Goal: Task Accomplishment & Management: Manage account settings

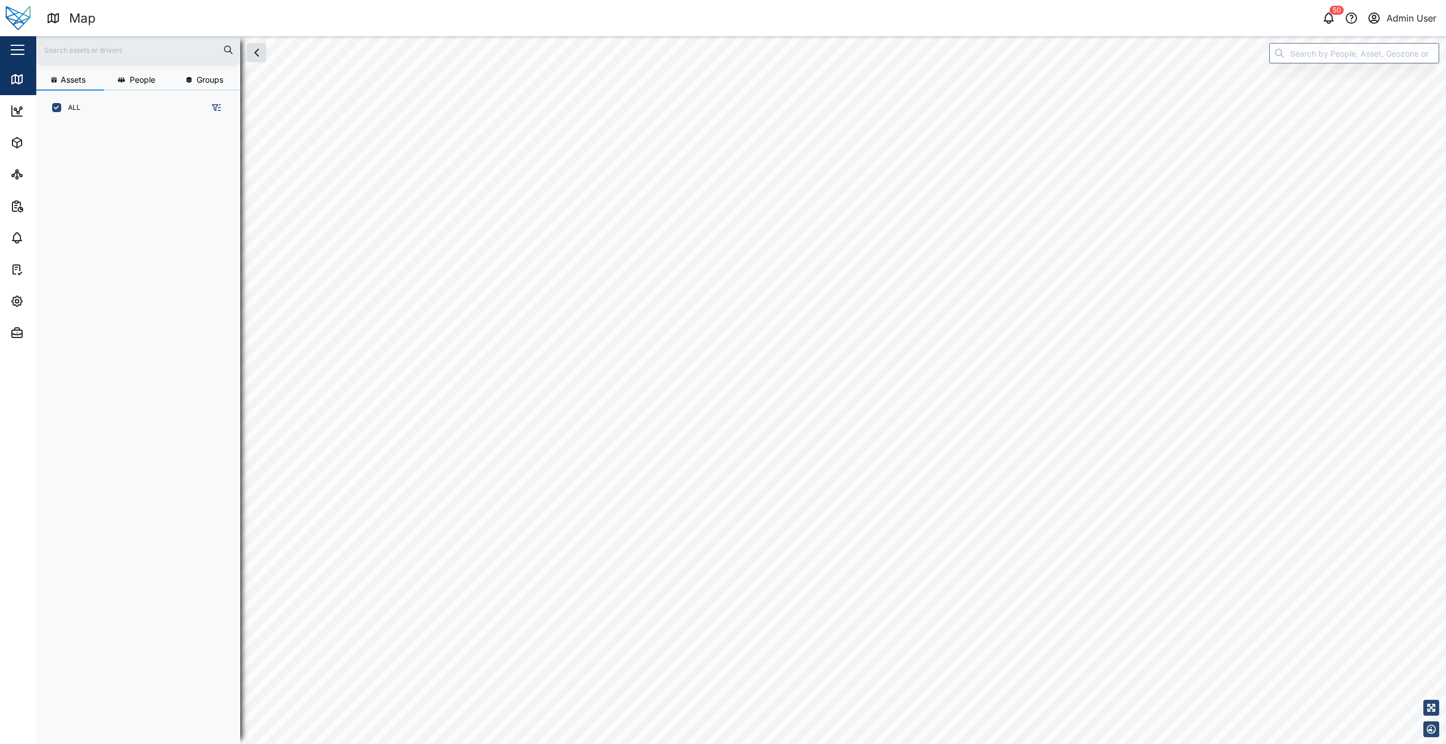
scroll to position [9, 9]
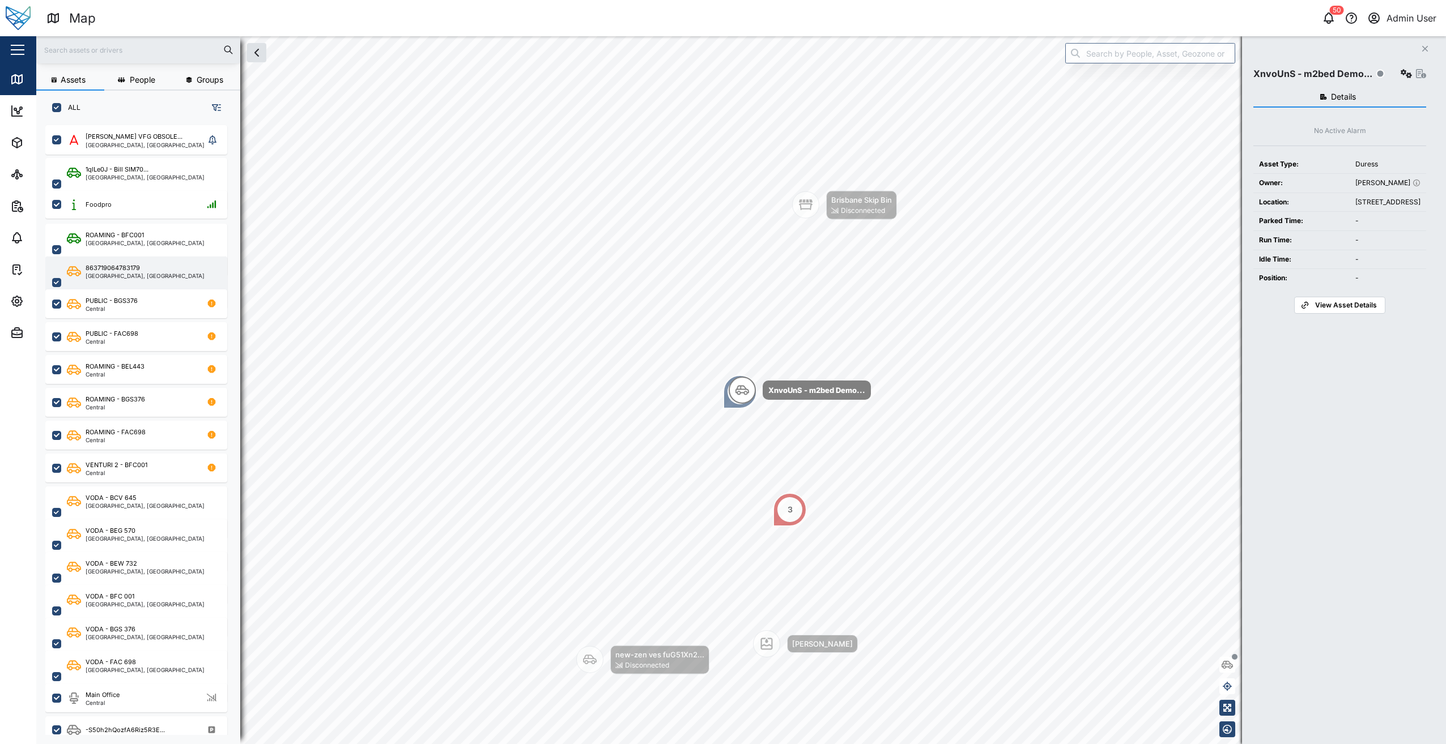
drag, startPoint x: 24, startPoint y: 296, endPoint x: 52, endPoint y: 262, distance: 43.4
click at [24, 296] on div "Settings" at bounding box center [61, 302] width 103 height 14
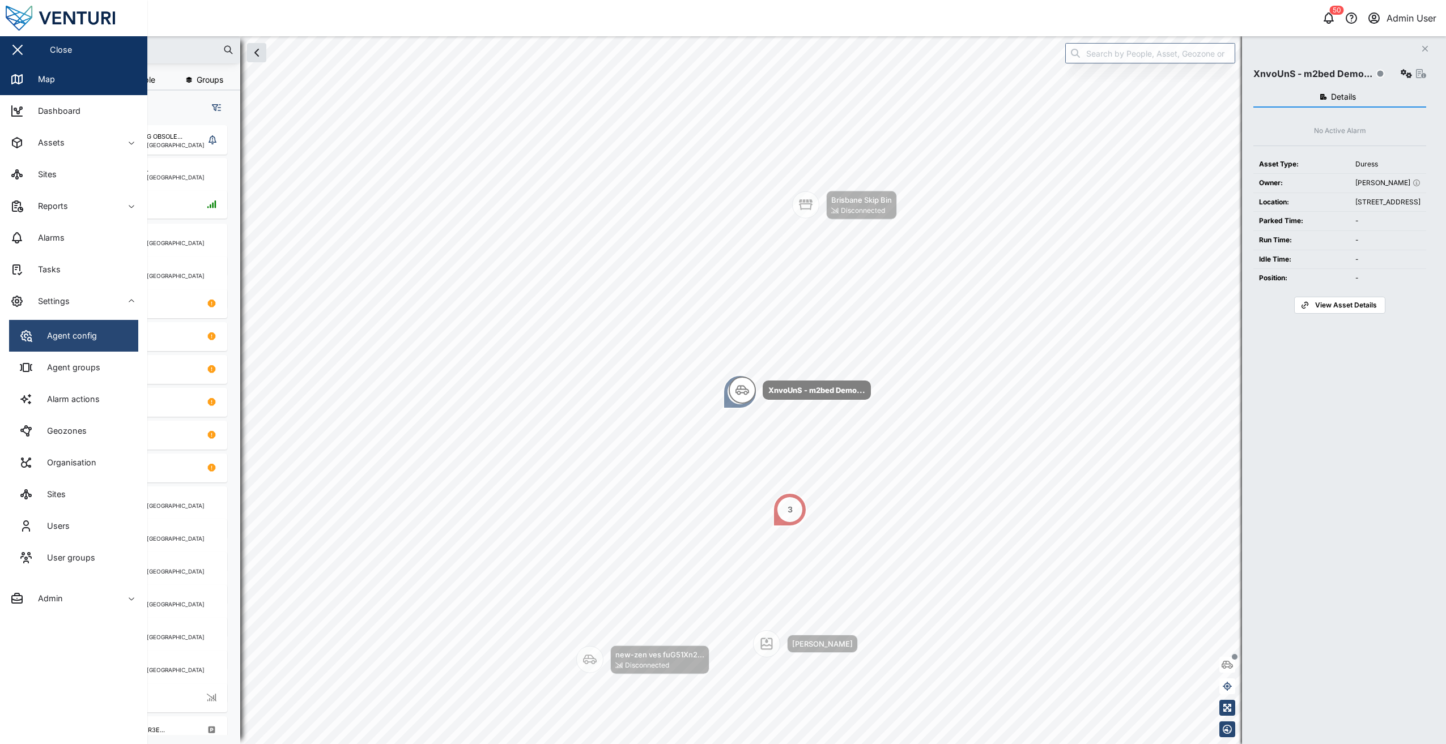
click at [95, 346] on link "Agent config" at bounding box center [73, 336] width 129 height 32
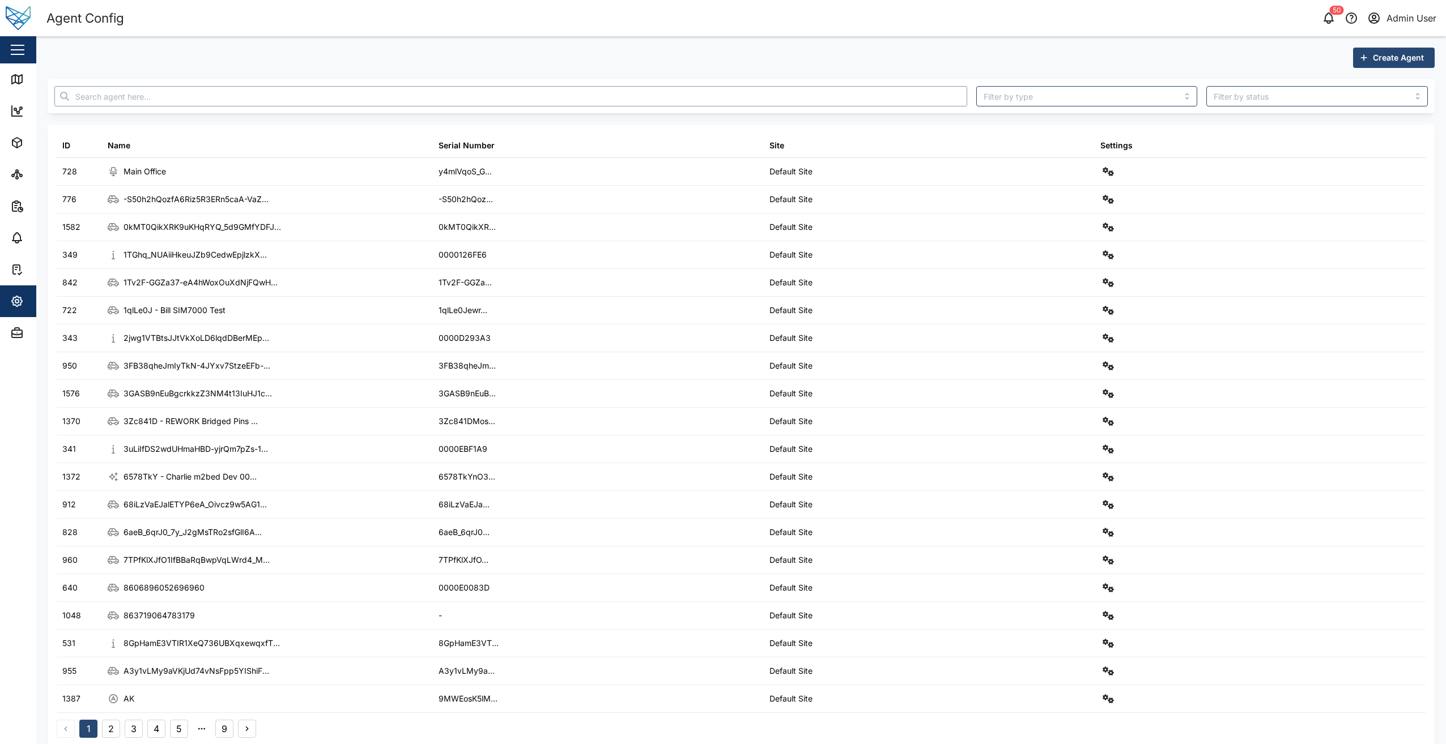
click at [202, 91] on input "text" at bounding box center [510, 96] width 913 height 20
paste input "kwqwqAtgYJ-M_LJ75yap5IjjvhhLUd_z6mVDHHT5aDw"
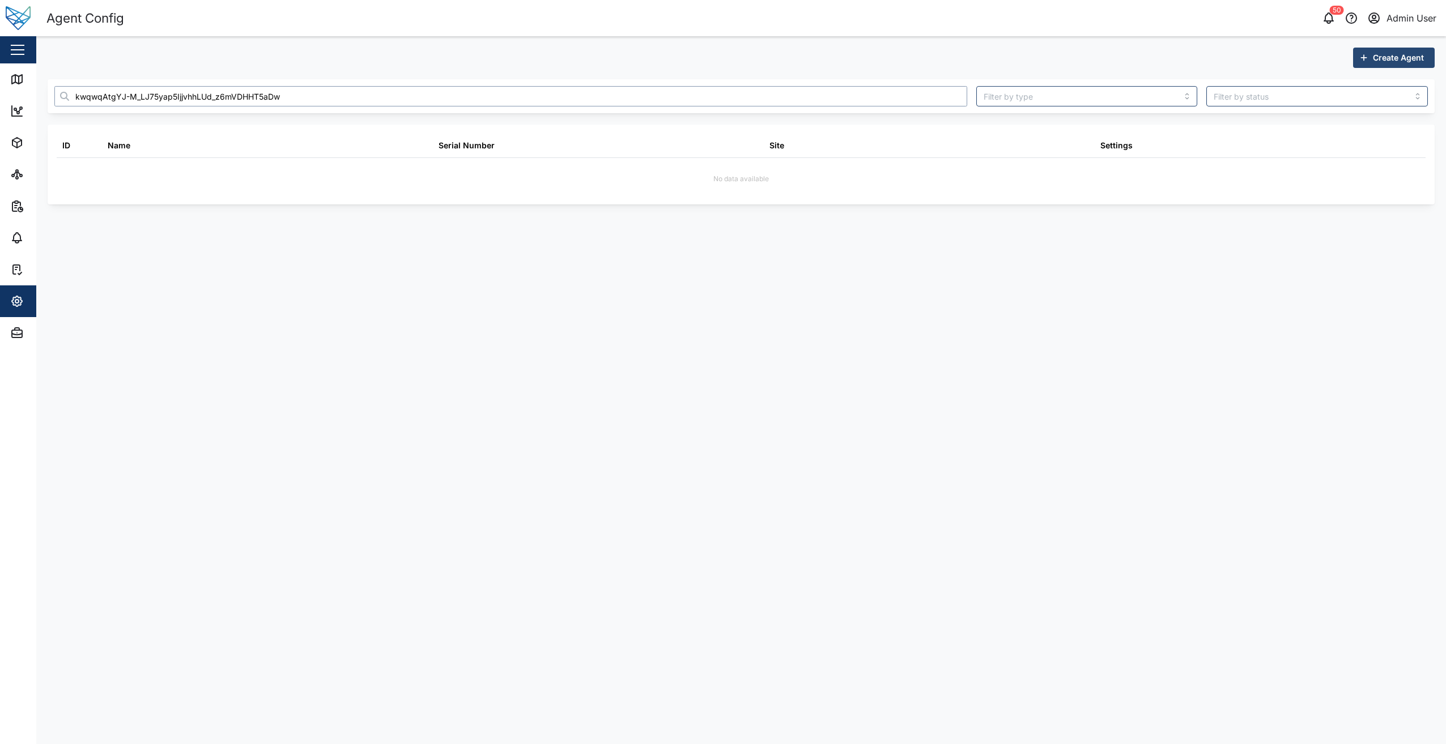
click at [90, 97] on input "kwqwqAtgYJ-M_LJ75yap5IjjvhhLUd_z6mVDHHT5aDw" at bounding box center [510, 96] width 913 height 20
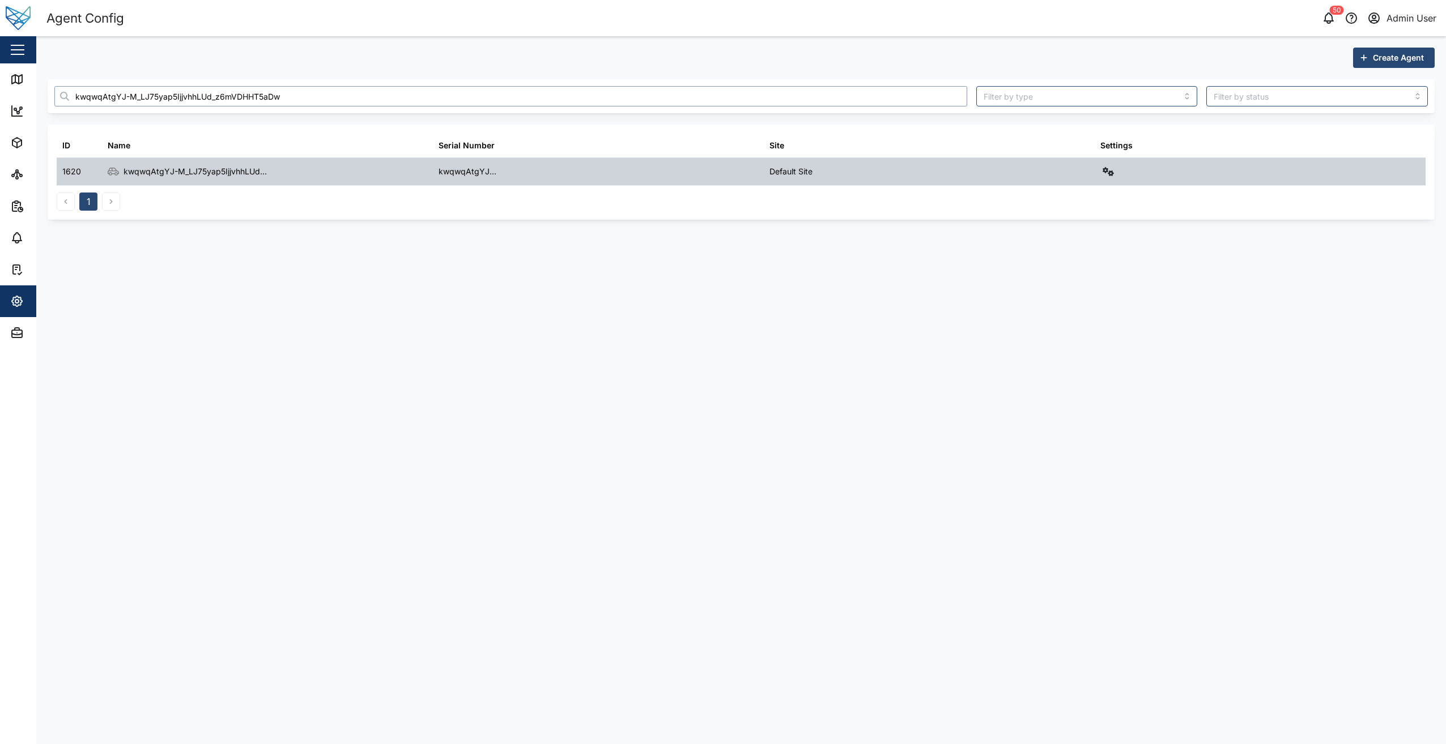
type input "kwqwqAtgYJ-M_LJ75yap5IjjvhhLUd_z6mVDHHT5aDw"
click at [1110, 172] on icon "button" at bounding box center [1107, 171] width 11 height 9
click at [1078, 270] on div "Field gateway config" at bounding box center [1068, 269] width 78 height 12
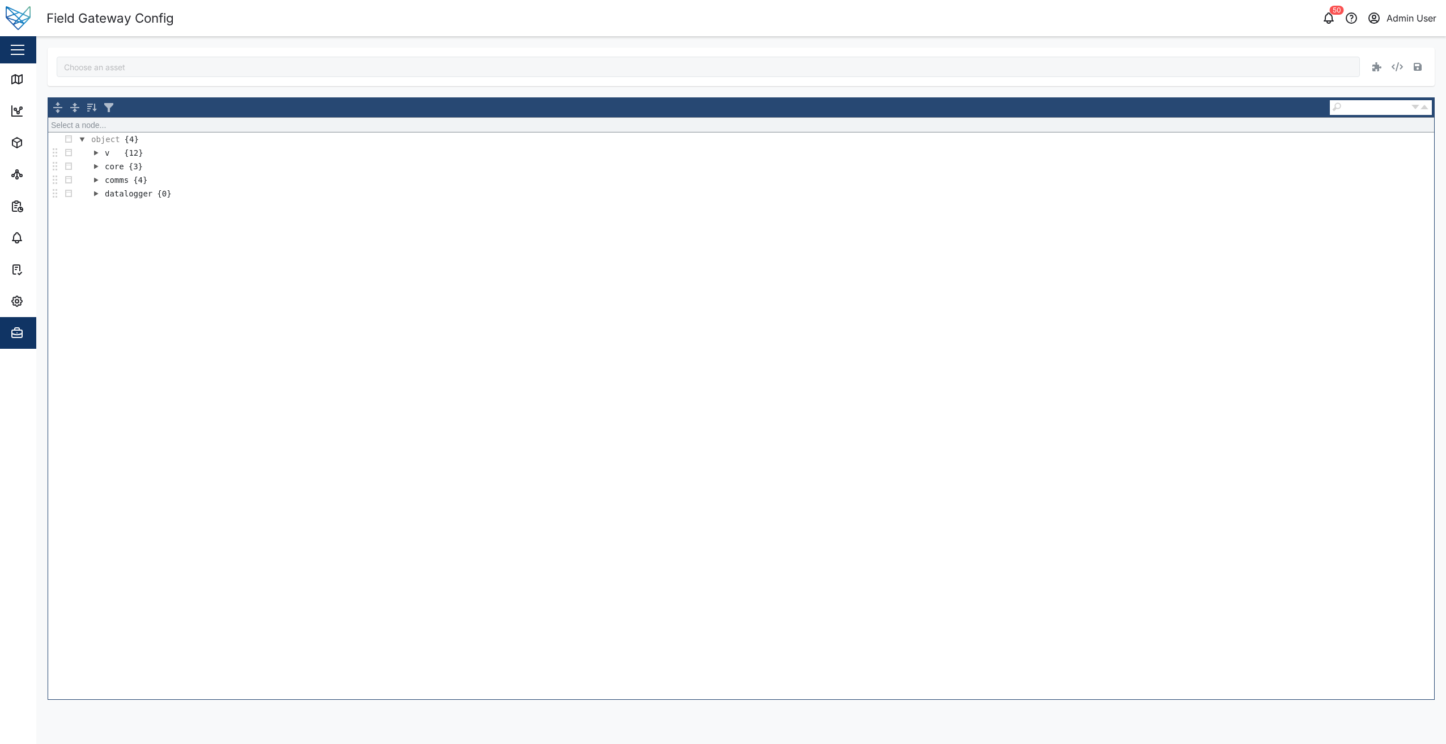
type input "kwqwqAtgYJ-M_LJ75yap5IjjvhhLUd_z6mVDHHT5aDw"
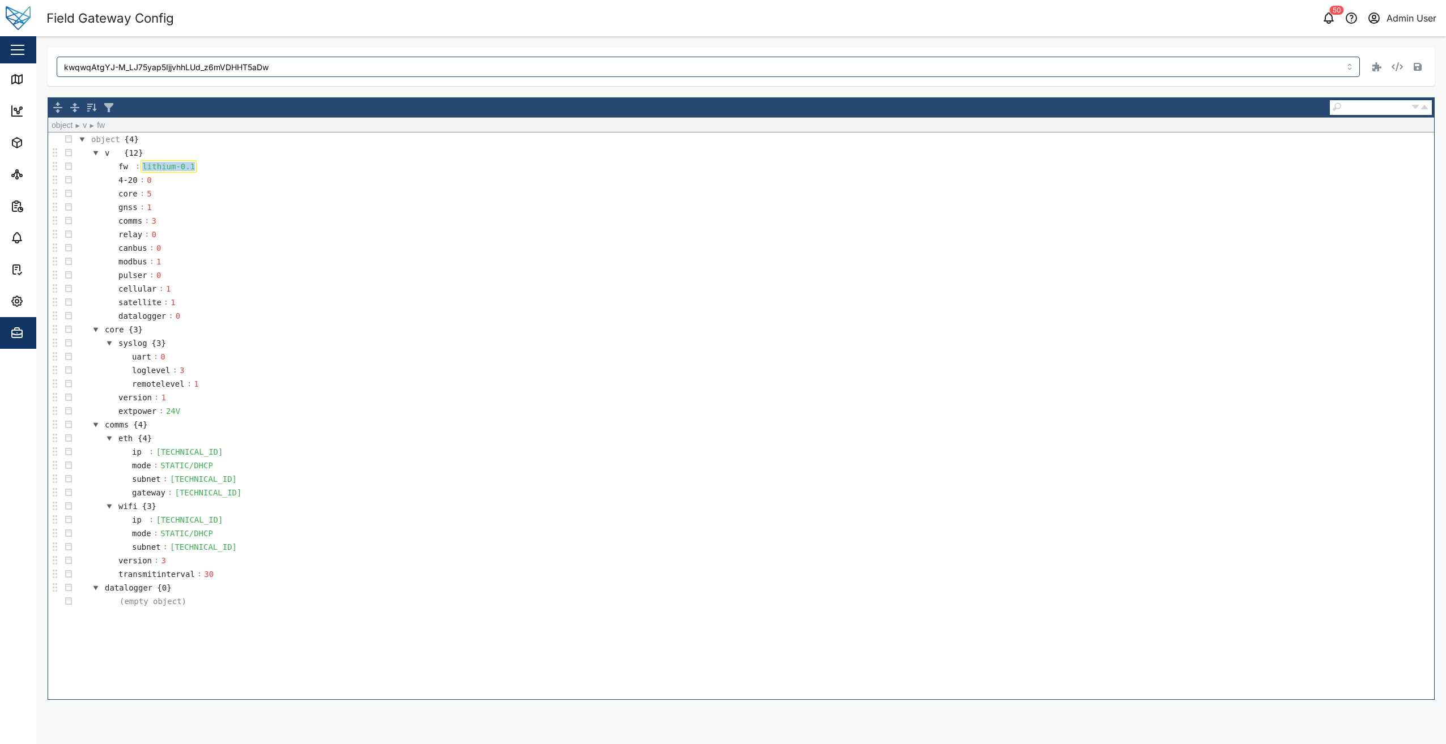
drag, startPoint x: 189, startPoint y: 165, endPoint x: 135, endPoint y: 169, distance: 54.6
click at [135, 169] on tr "fw : lithium-0.1" at bounding box center [150, 167] width 95 height 14
paste div
click at [1417, 66] on icon "button" at bounding box center [1417, 66] width 8 height 9
click at [569, 67] on input "kwqwqAtgYJ-M_LJ75yap5IjjvhhLUd_z6mVDHHT5aDw" at bounding box center [708, 67] width 1303 height 20
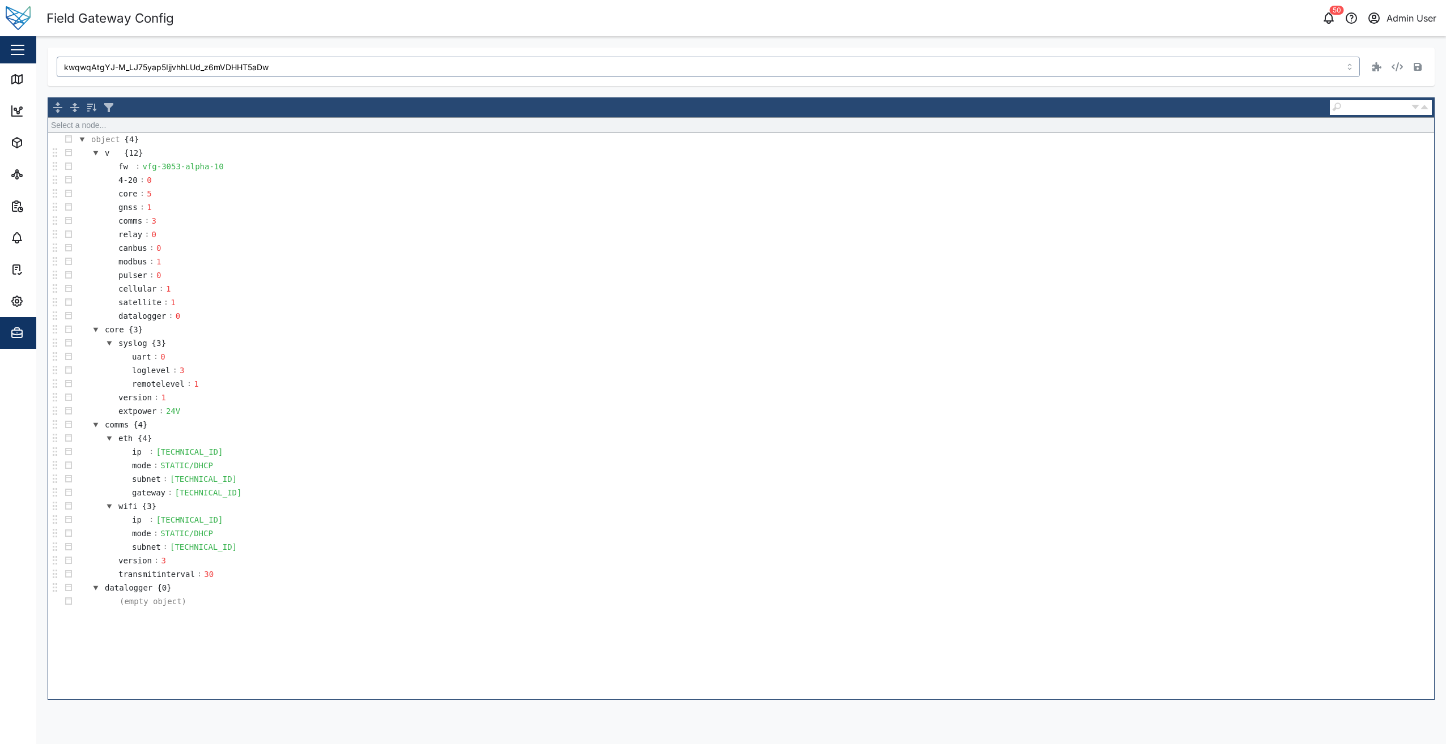
click at [569, 67] on input "kwqwqAtgYJ-M_LJ75yap5IjjvhhLUd_z6mVDHHT5aDw" at bounding box center [708, 67] width 1303 height 20
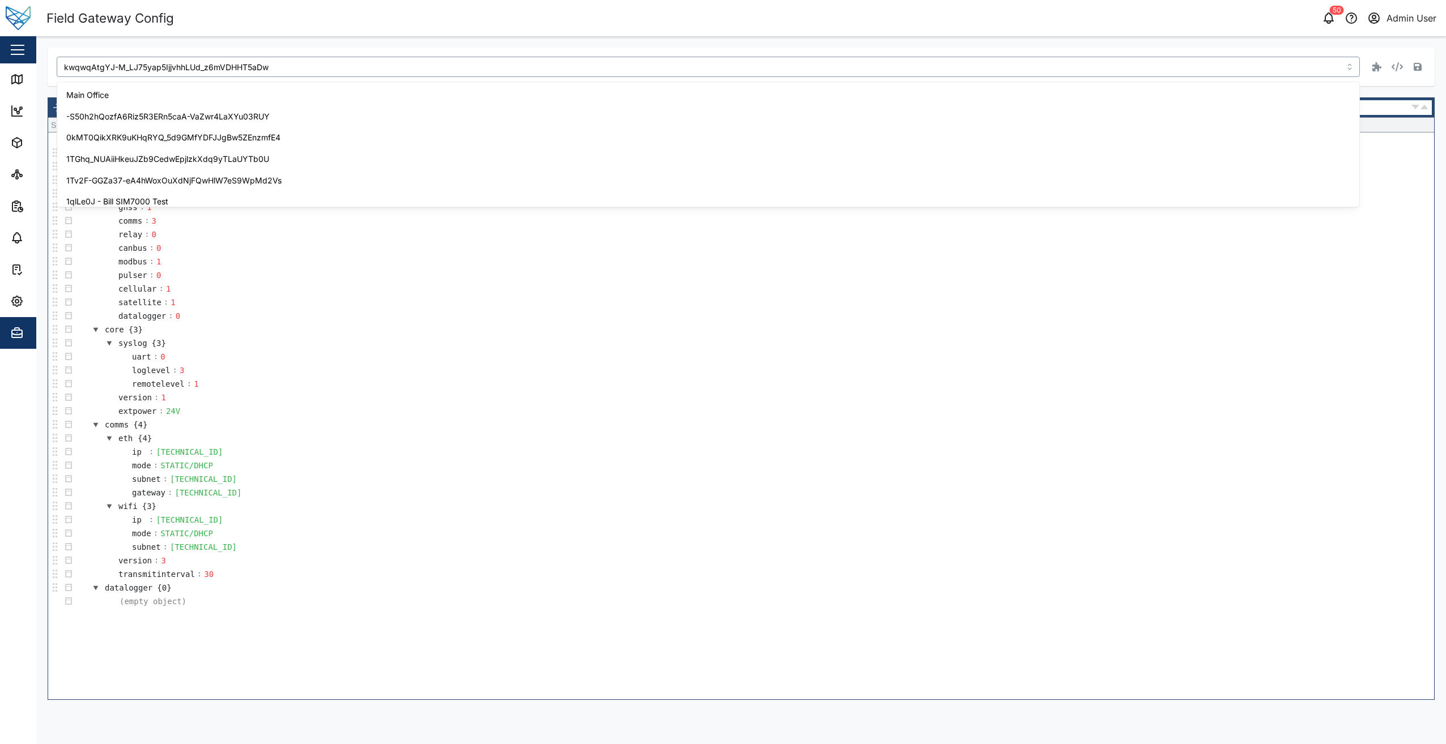
scroll to position [3083, 0]
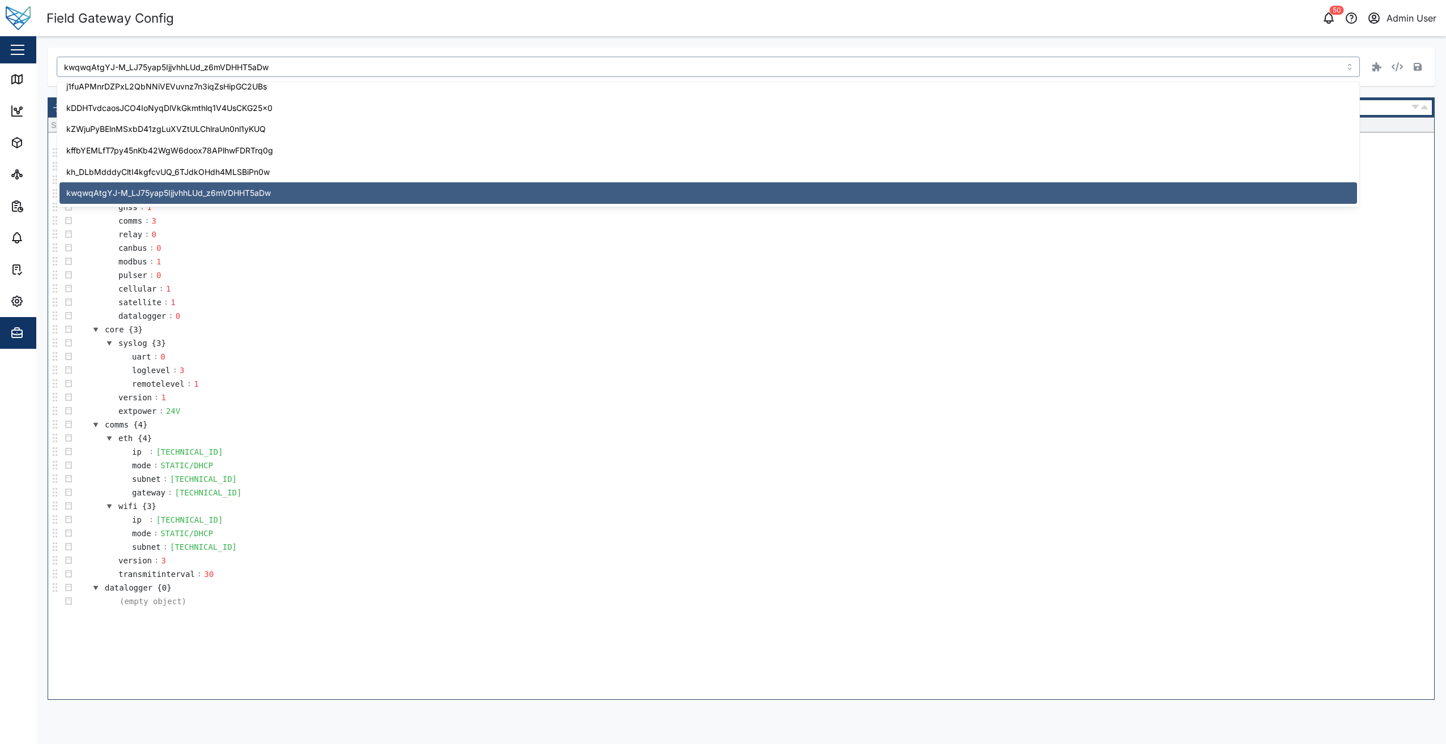
click at [331, 57] on input "kwqwqAtgYJ-M_LJ75yap5IjjvhhLUd_z6mVDHHT5aDw" at bounding box center [708, 67] width 1303 height 20
drag, startPoint x: 316, startPoint y: 61, endPoint x: 23, endPoint y: 62, distance: 293.4
click at [23, 62] on div "Field Gateway Config 50 Admin User Close Map Dashboard Assets ATS Camera Genera…" at bounding box center [723, 372] width 1446 height 744
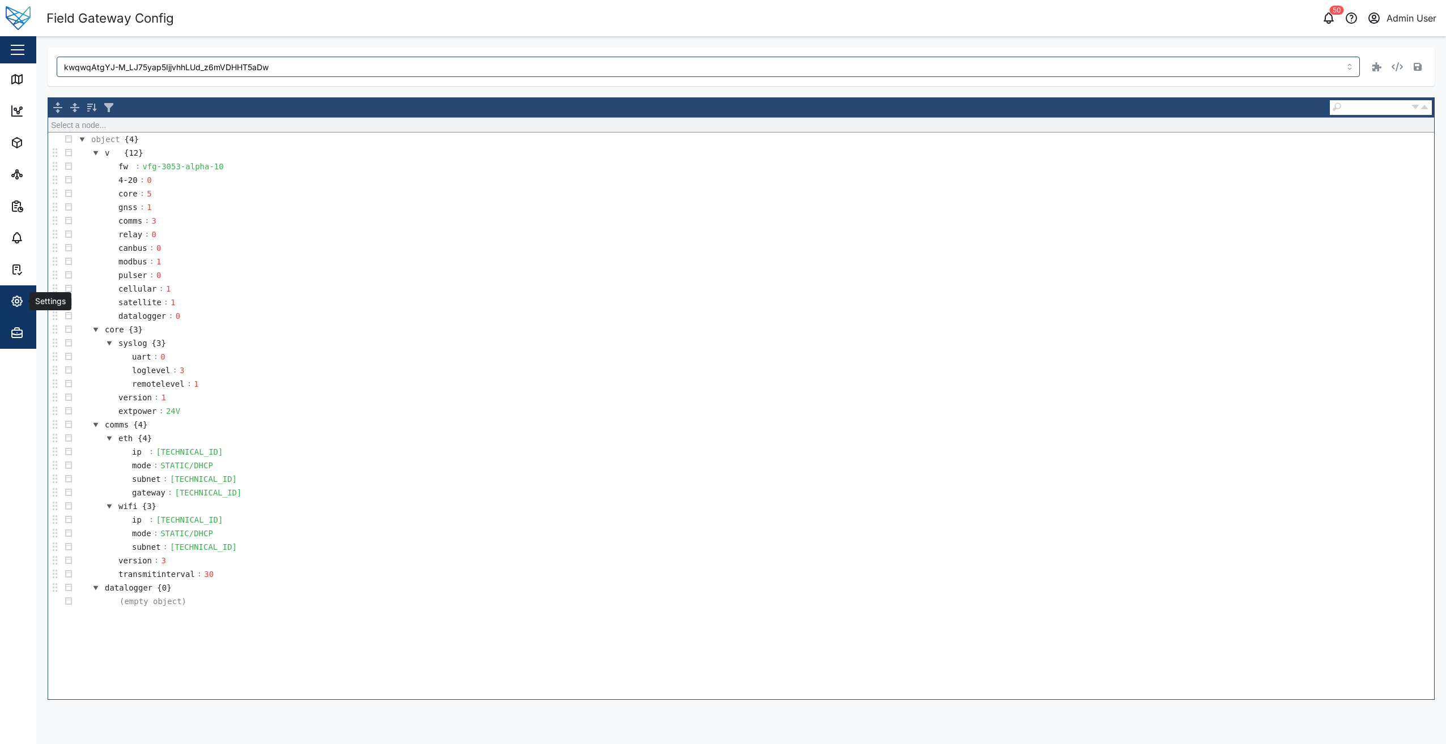
click at [10, 307] on button "Settings" at bounding box center [73, 301] width 147 height 32
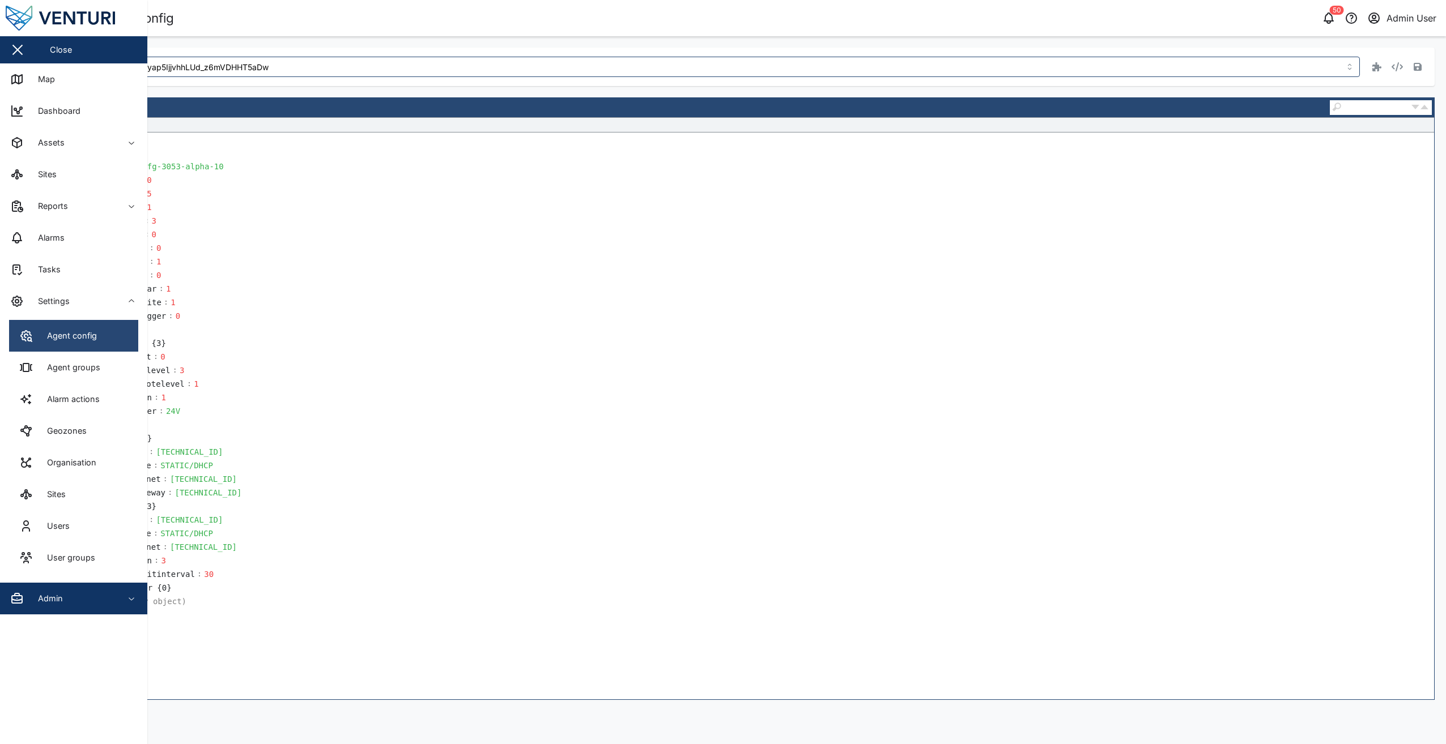
click at [103, 336] on link "Agent config" at bounding box center [73, 336] width 129 height 32
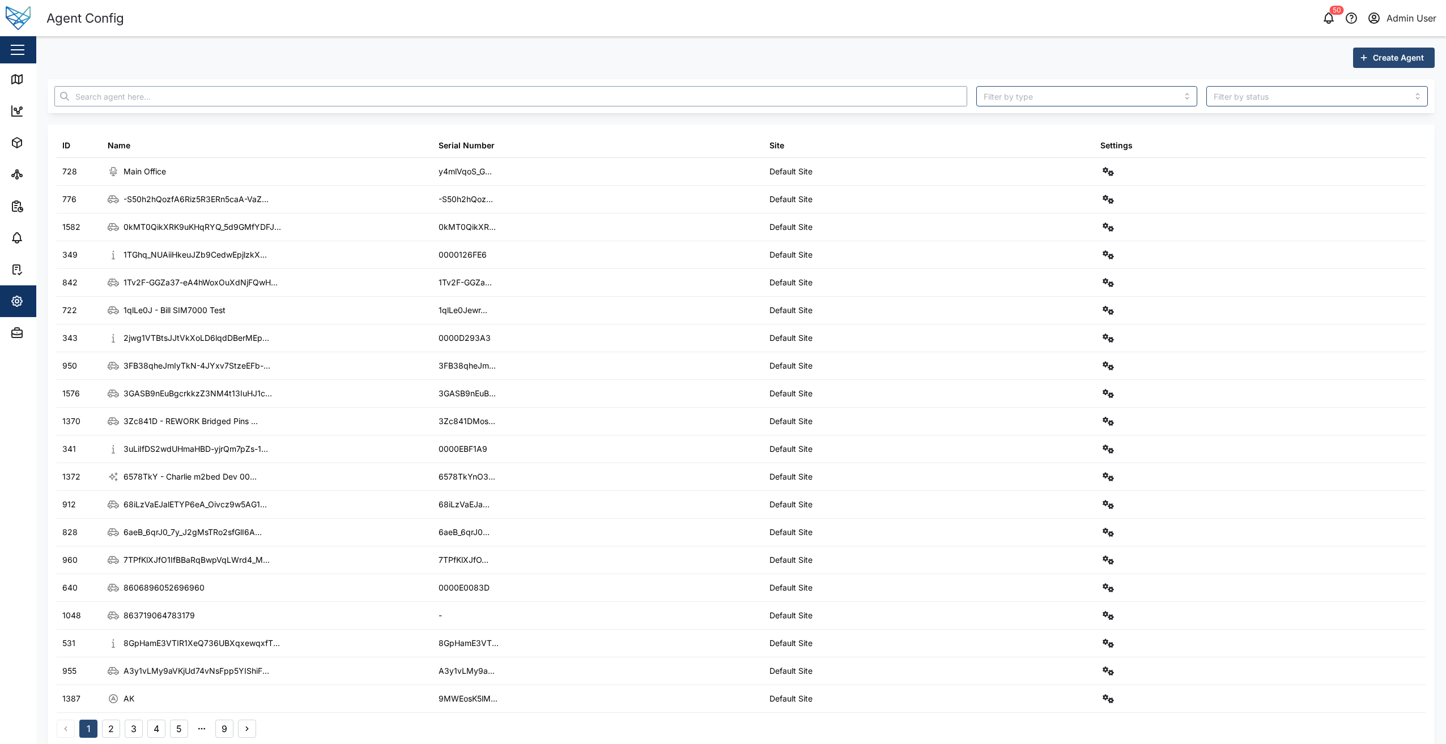
click at [215, 90] on input "text" at bounding box center [510, 96] width 913 height 20
paste input "wD3JmE4MTWqMndMZFBY6prm7OpKoAqT7n18g2nbpBDY"
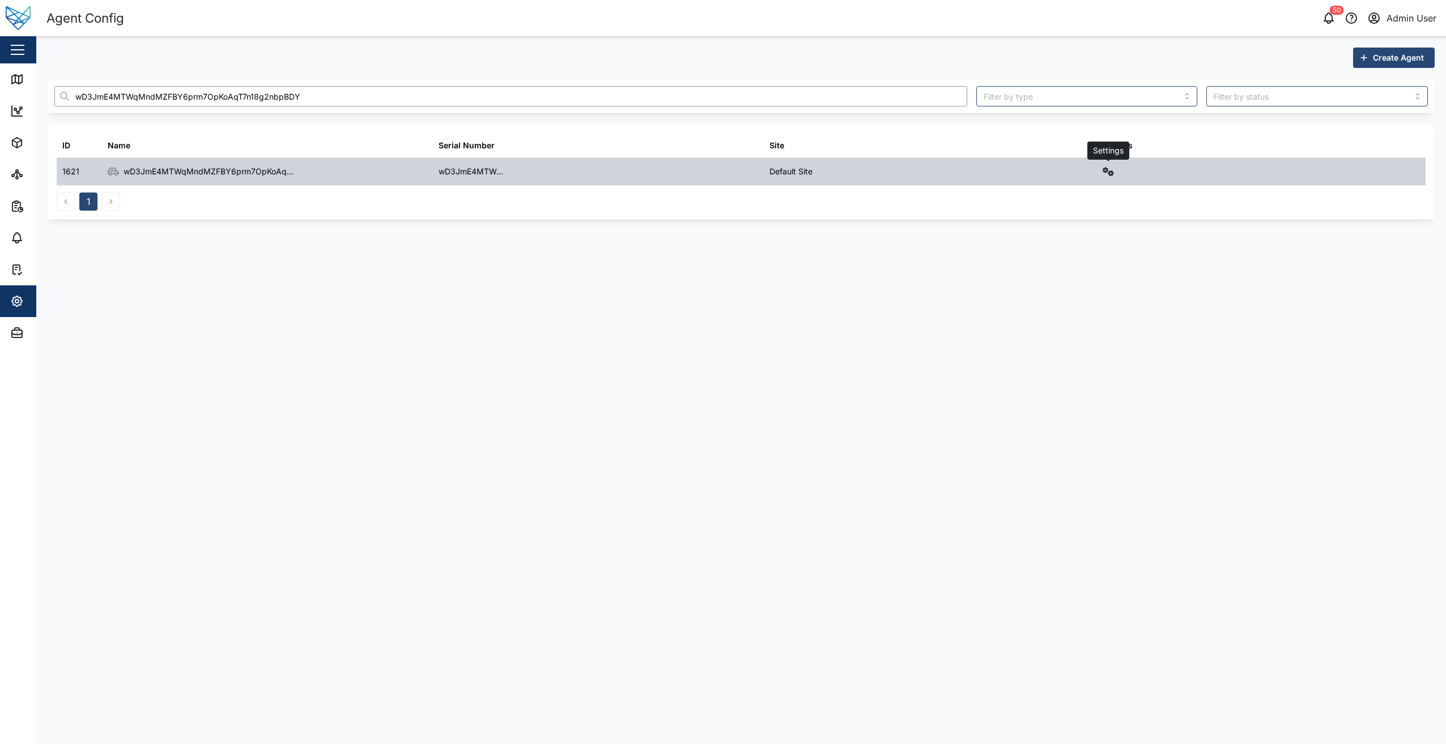
type input "wD3JmE4MTWqMndMZFBY6prm7OpKoAqT7n18g2nbpBDY"
click at [1111, 173] on icon "button" at bounding box center [1107, 171] width 11 height 9
click at [1099, 276] on link "Field gateway config" at bounding box center [1060, 270] width 105 height 24
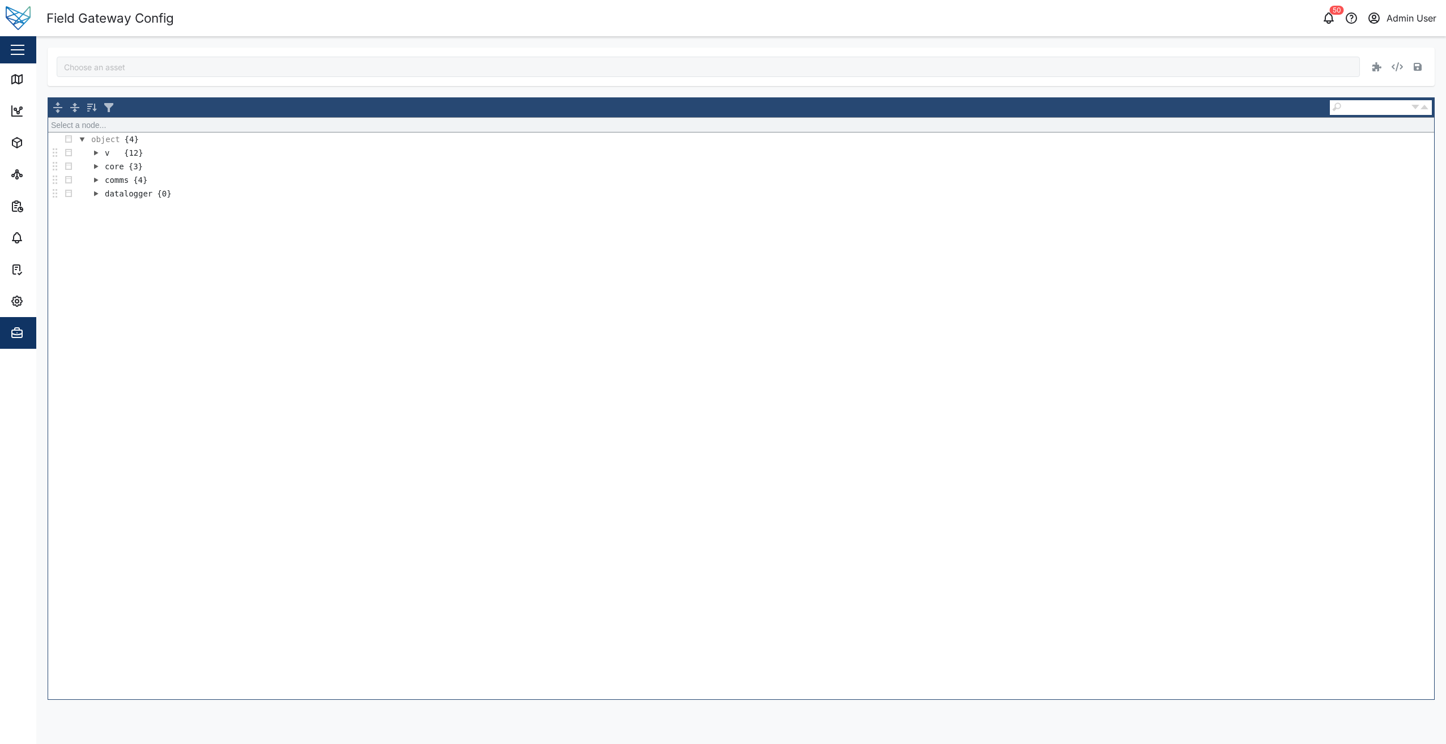
type input "wD3JmE4MTWqMndMZFBY6prm7OpKoAqT7n18g2nbpBDY"
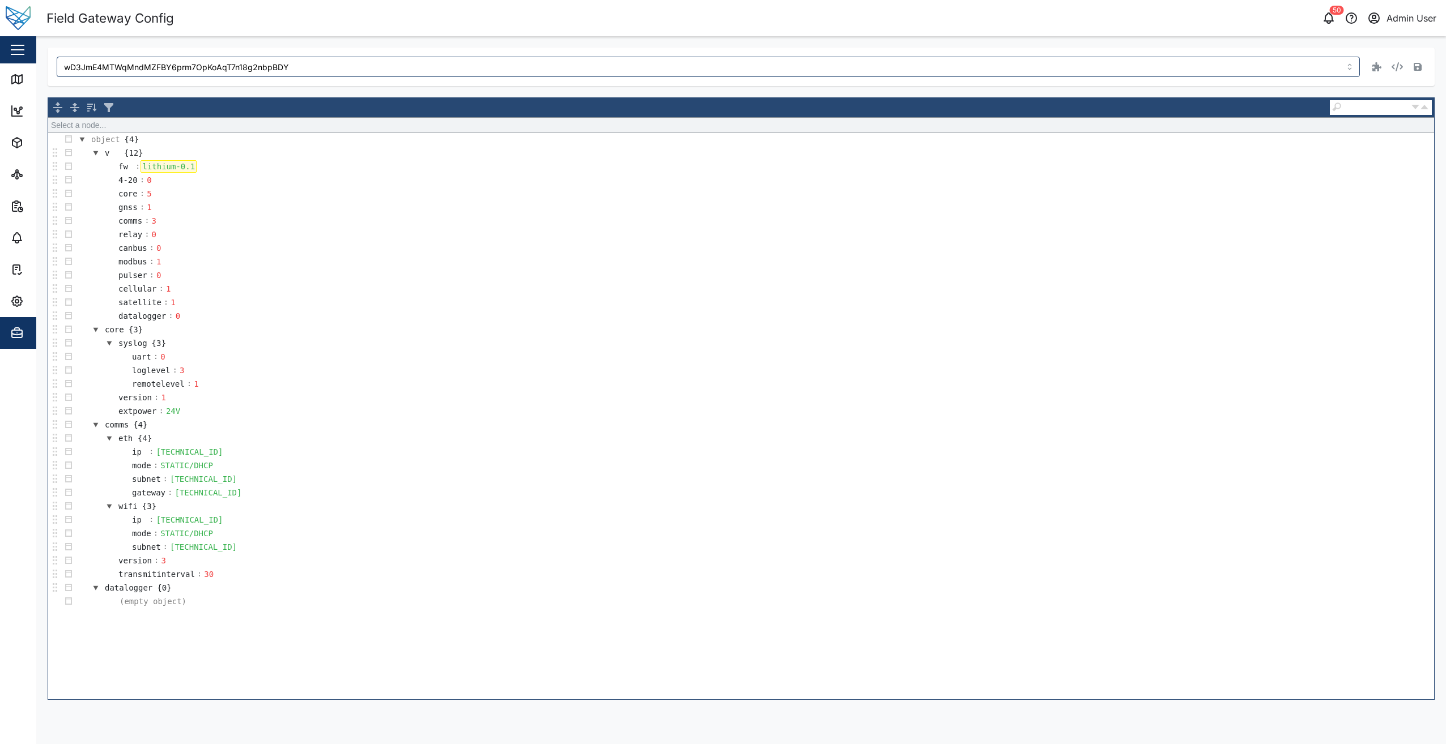
click at [180, 172] on div "lithium-0.1" at bounding box center [168, 166] width 56 height 12
drag, startPoint x: 188, startPoint y: 168, endPoint x: 131, endPoint y: 170, distance: 56.7
click at [132, 170] on tr "fw : lithium-0.1" at bounding box center [150, 167] width 95 height 14
paste div
click at [1420, 66] on icon "button" at bounding box center [1417, 67] width 8 height 8
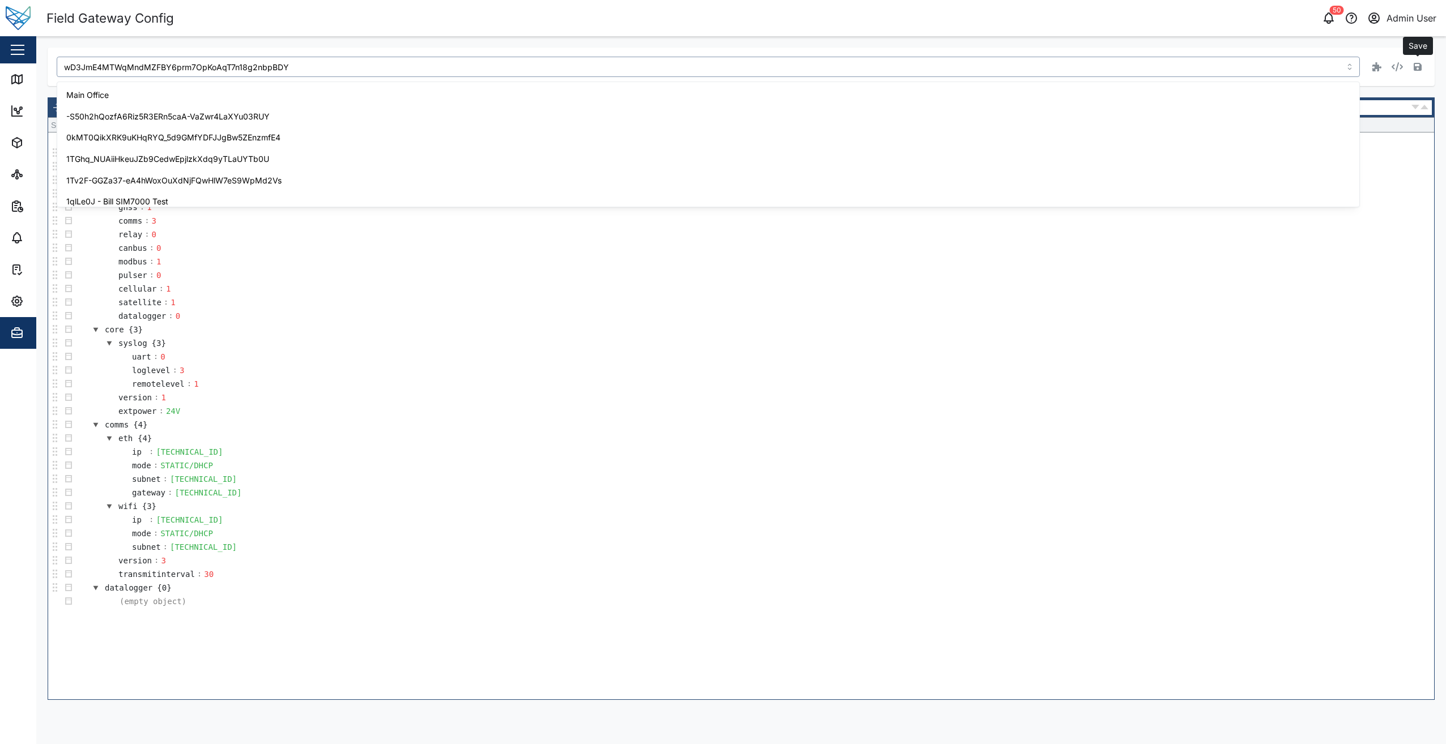
scroll to position [3467, 0]
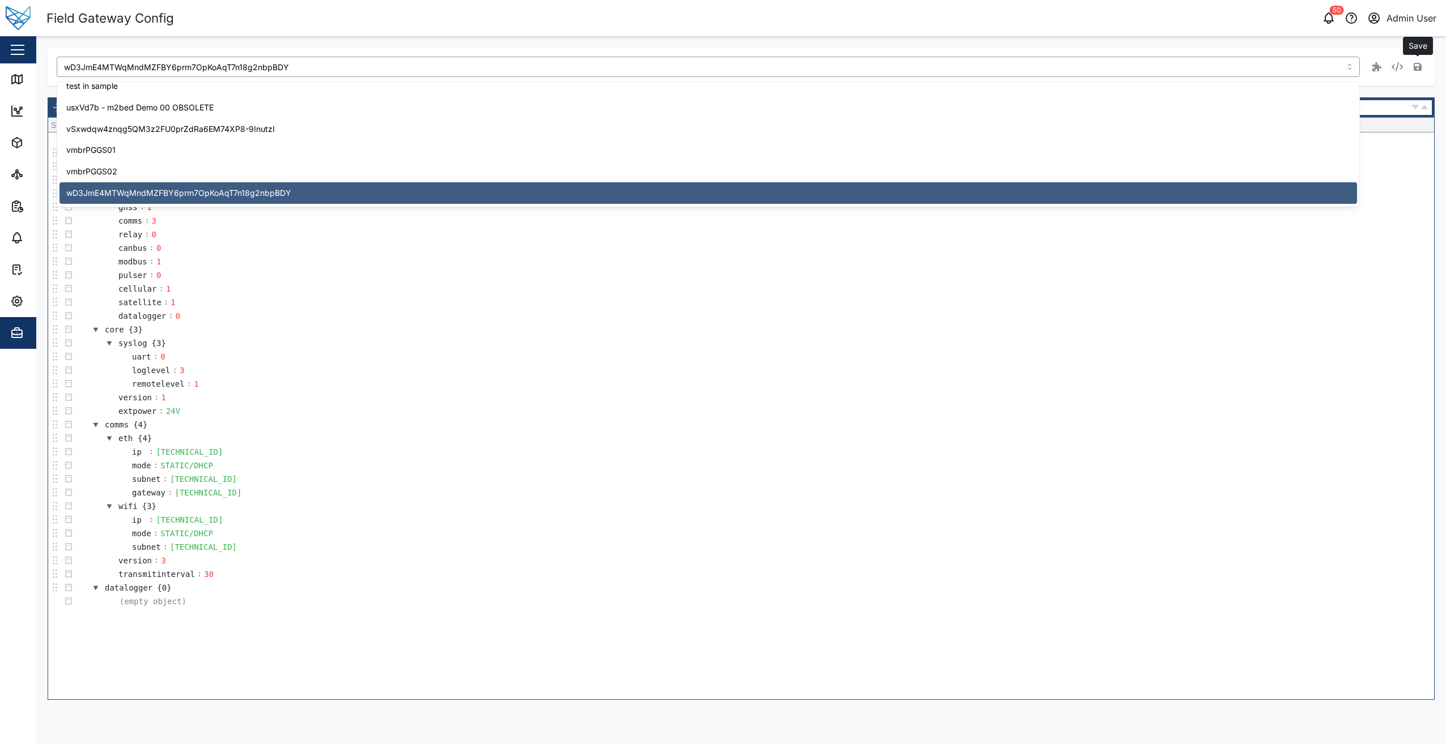
drag, startPoint x: 314, startPoint y: 61, endPoint x: 48, endPoint y: 48, distance: 266.5
click at [48, 48] on div "wD3JmE4MTWqMndMZFBY6prm7OpKoAqT7n18g2nbpBDY Save Select a node... object {4} v …" at bounding box center [741, 374] width 1387 height 653
click at [322, 25] on div "Field Gateway Config" at bounding box center [393, 18] width 695 height 20
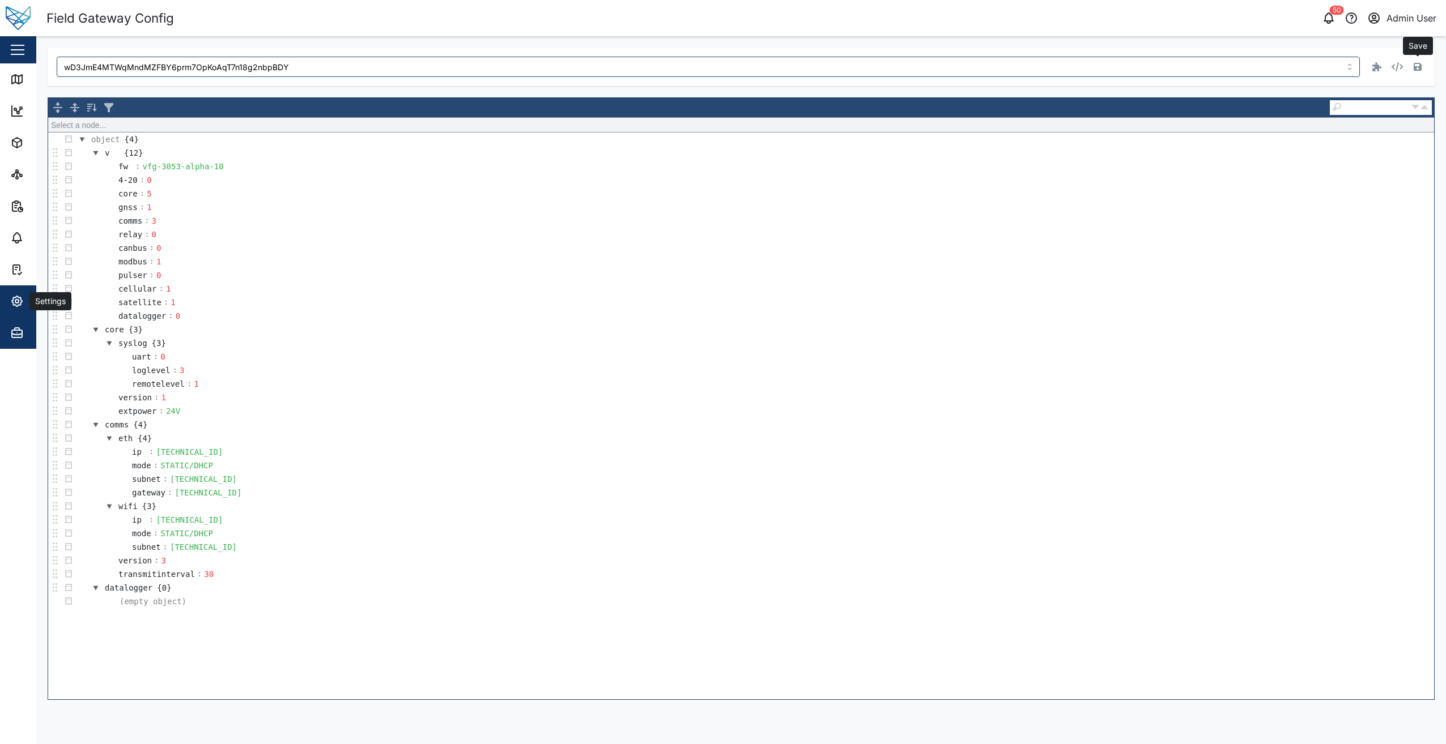
click at [19, 304] on icon "button" at bounding box center [17, 302] width 14 height 14
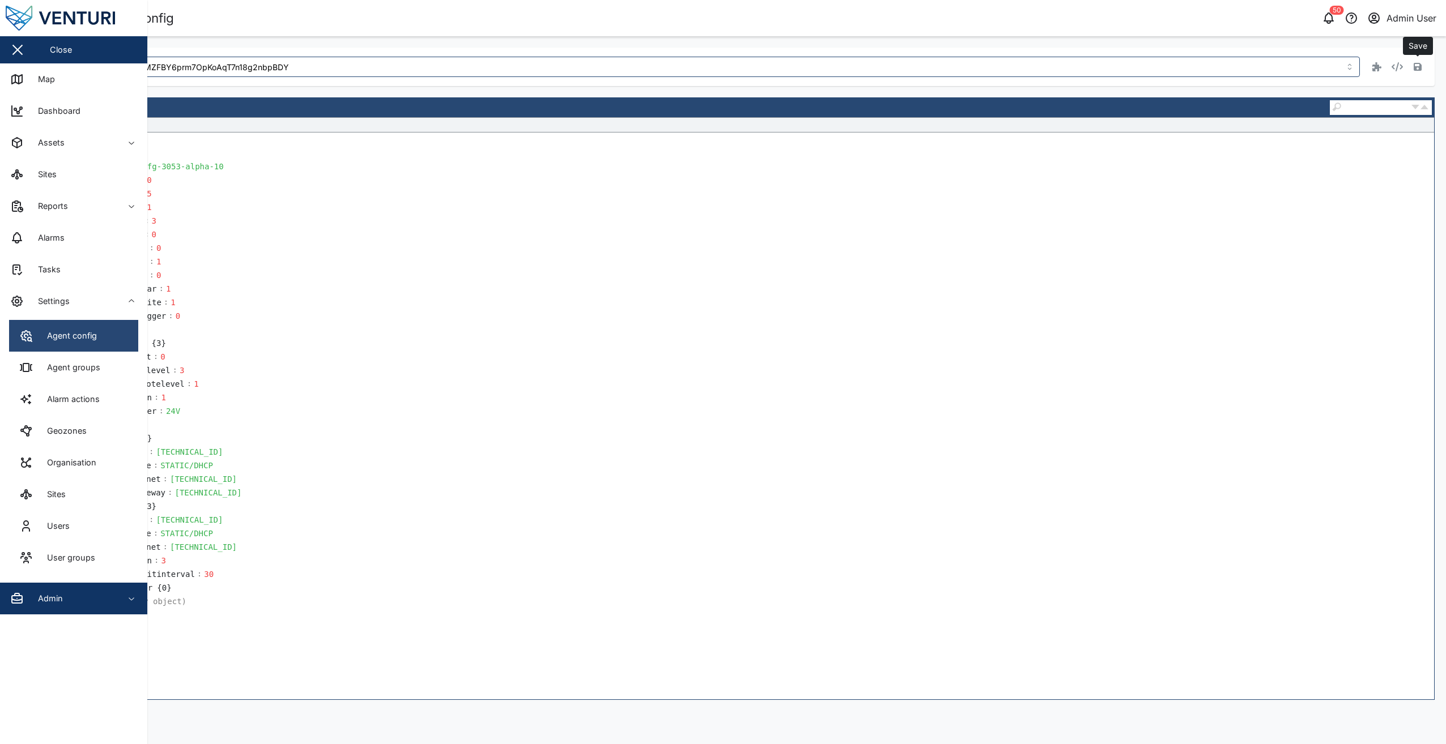
click at [104, 342] on link "Agent config" at bounding box center [73, 336] width 129 height 32
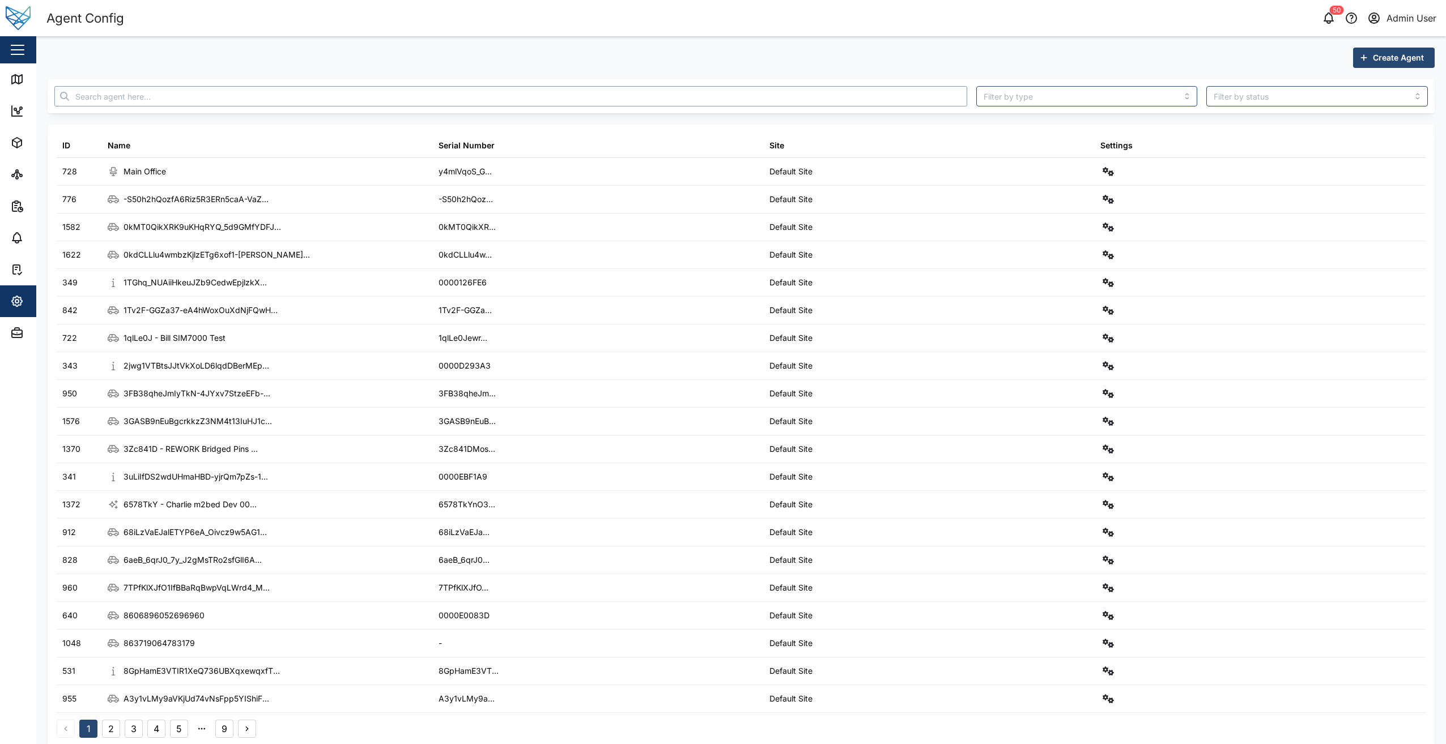
click at [178, 100] on input "text" at bounding box center [510, 96] width 913 height 20
paste input "0kdCLLlu4wmbzKjlzETg6xof1-gauf4DzWHWh5I4bhM"
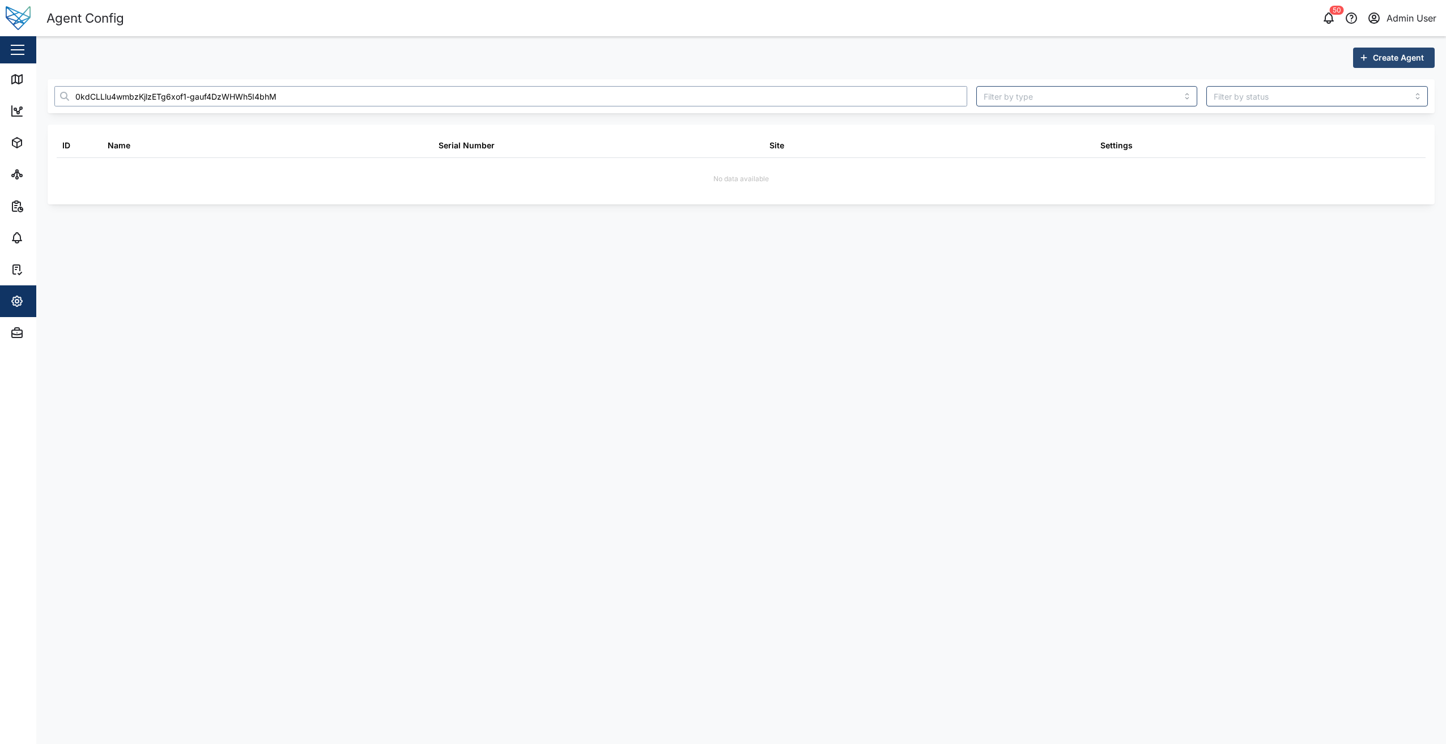
click at [91, 94] on input "0kdCLLlu4wmbzKjlzETg6xof1-gauf4DzWHWh5I4bhM" at bounding box center [510, 96] width 913 height 20
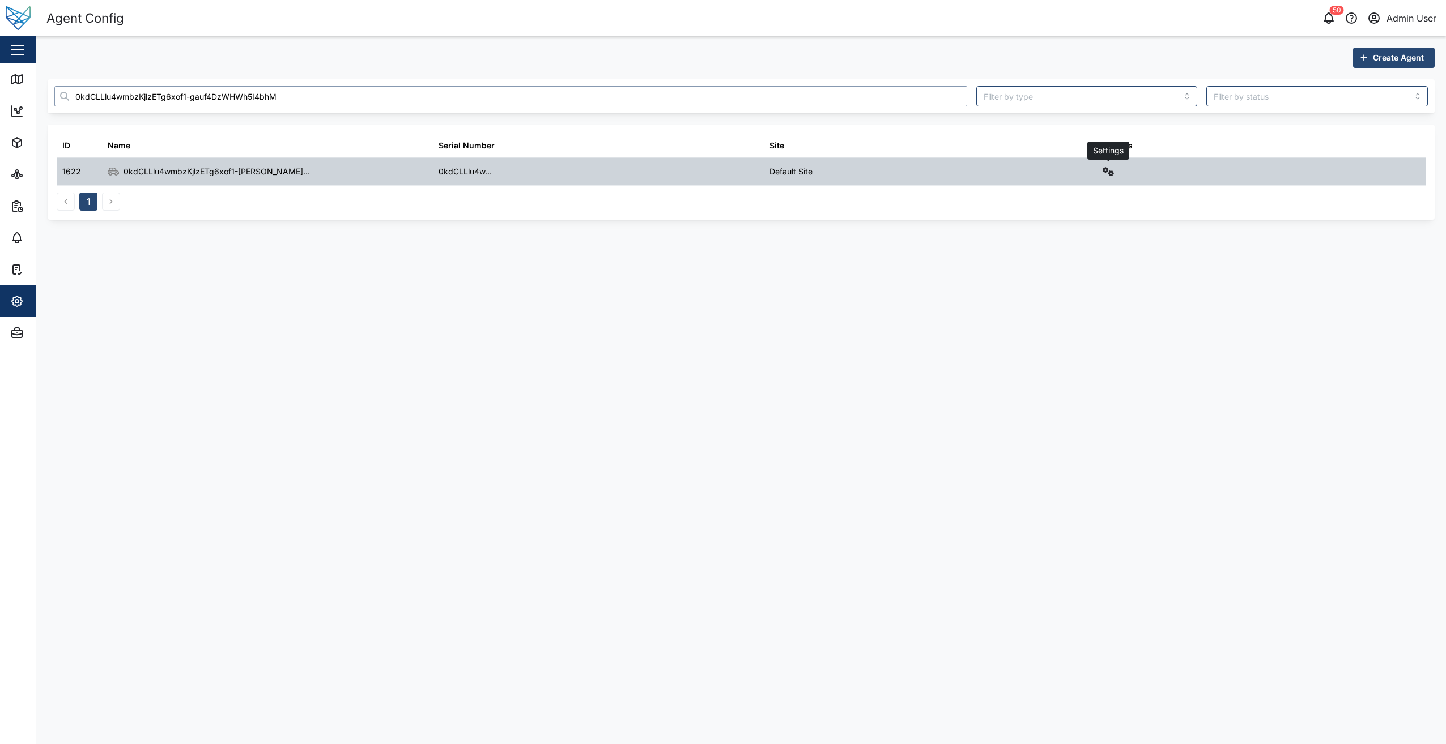
type input "0kdCLLlu4wmbzKjlzETg6xof1-gauf4DzWHWh5I4bhM"
click at [1104, 174] on icon "button" at bounding box center [1107, 171] width 11 height 9
click at [1080, 271] on div "Field gateway config" at bounding box center [1068, 269] width 78 height 12
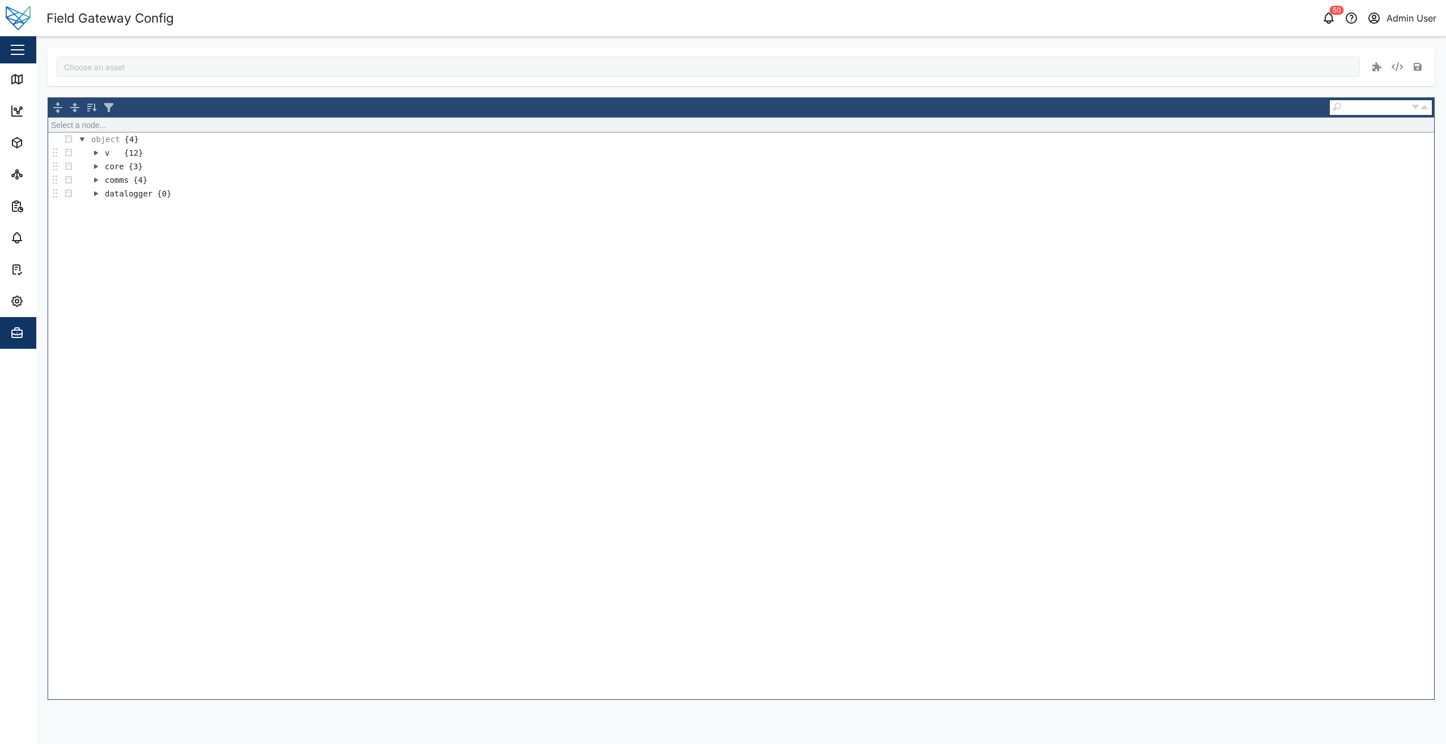
type input "0kdCLLlu4wmbzKjlzETg6xof1-gauf4DzWHWh5I4bhM"
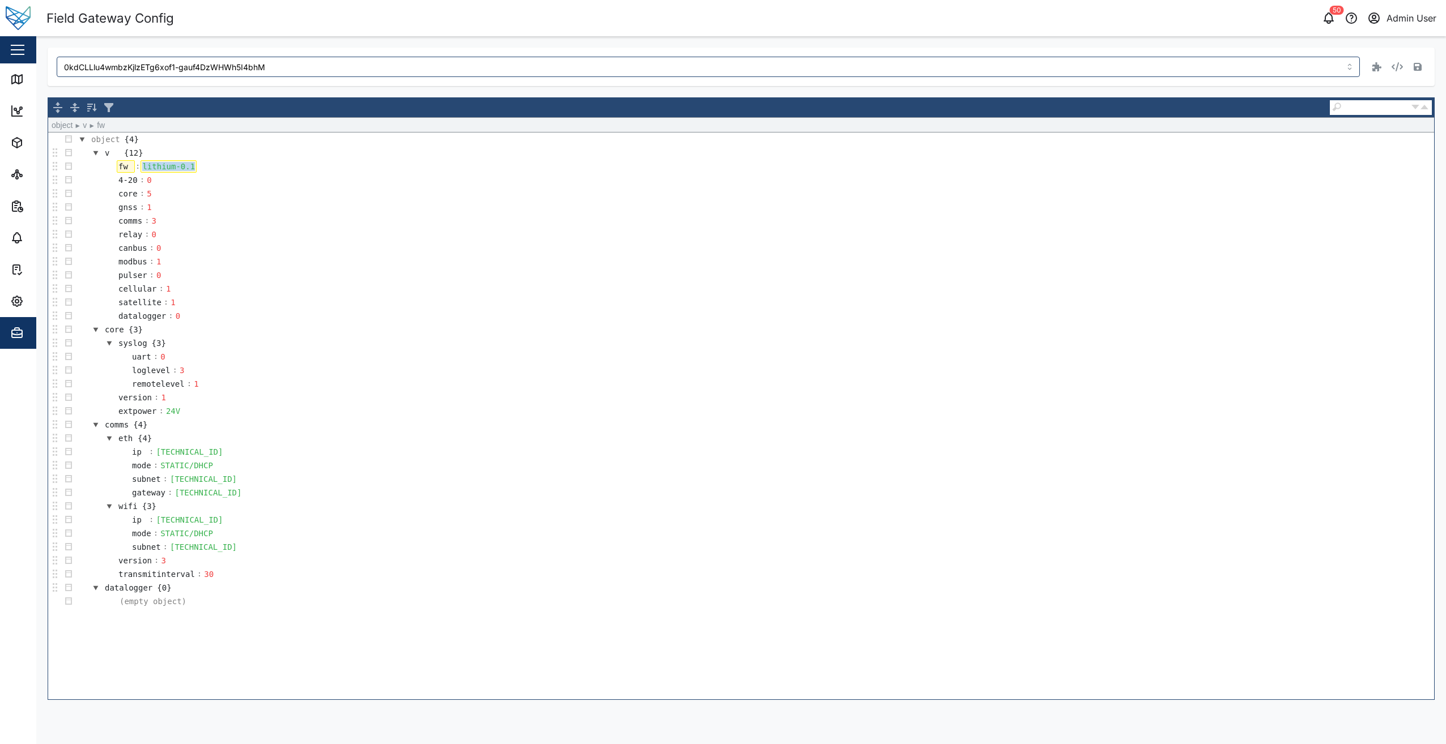
drag, startPoint x: 190, startPoint y: 167, endPoint x: 130, endPoint y: 170, distance: 60.7
click at [130, 170] on tr "fw : lithium-0.1" at bounding box center [150, 167] width 95 height 14
paste div
click at [1415, 70] on icon "button" at bounding box center [1417, 67] width 8 height 8
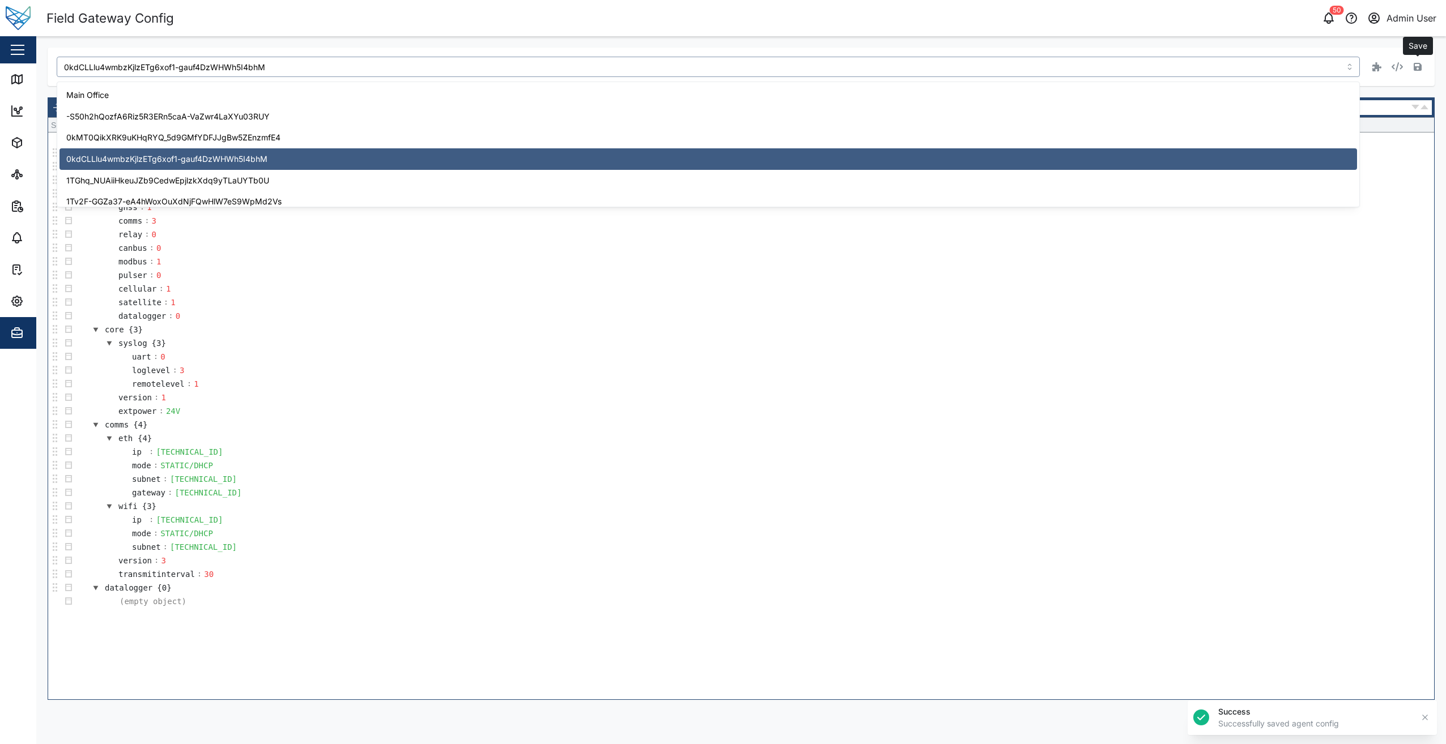
drag, startPoint x: 306, startPoint y: 61, endPoint x: 65, endPoint y: 63, distance: 241.3
click at [65, 63] on input "0kdCLLlu4wmbzKjlzETg6xof1-gauf4DzWHWh5I4bhM" at bounding box center [708, 67] width 1303 height 20
click at [1017, 25] on div "50 Admin User" at bounding box center [1098, 18] width 695 height 16
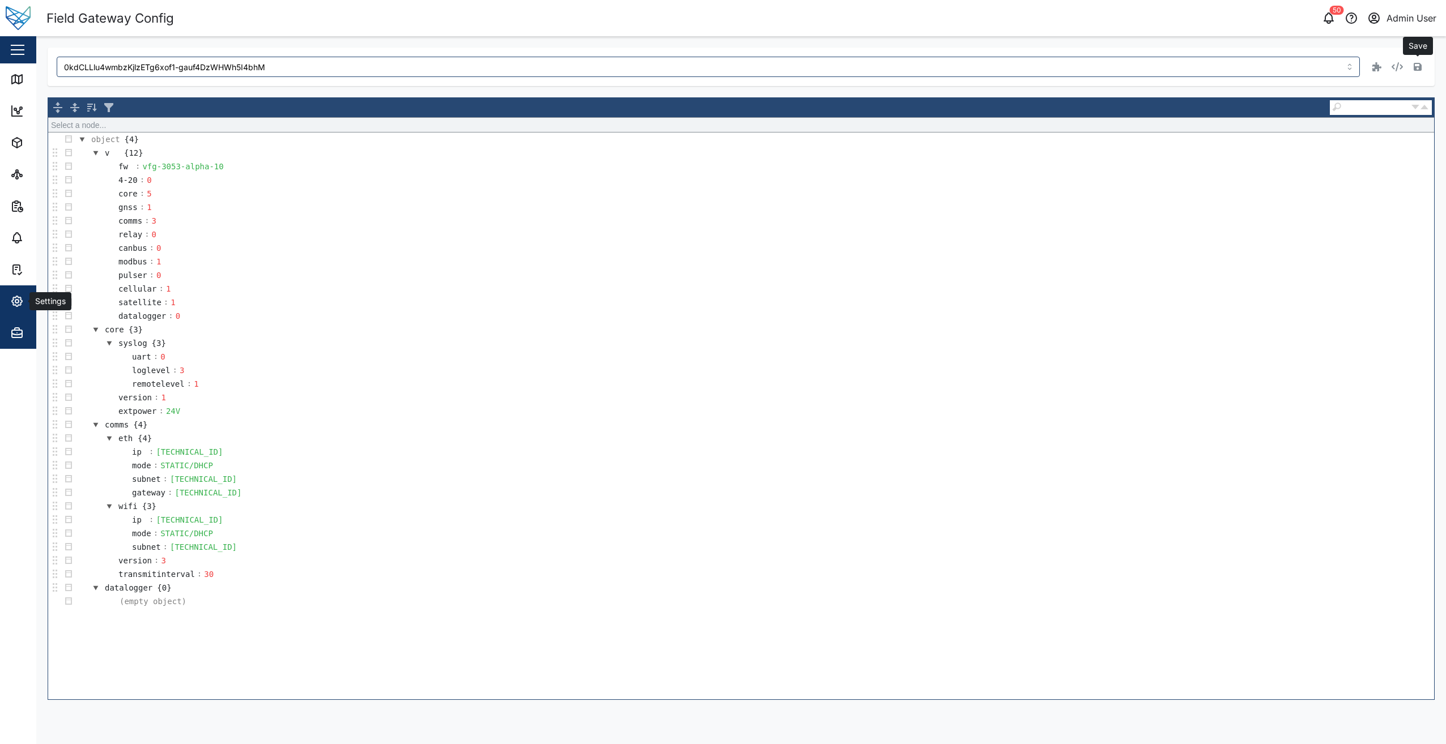
click at [29, 306] on div "Settings" at bounding box center [61, 302] width 103 height 14
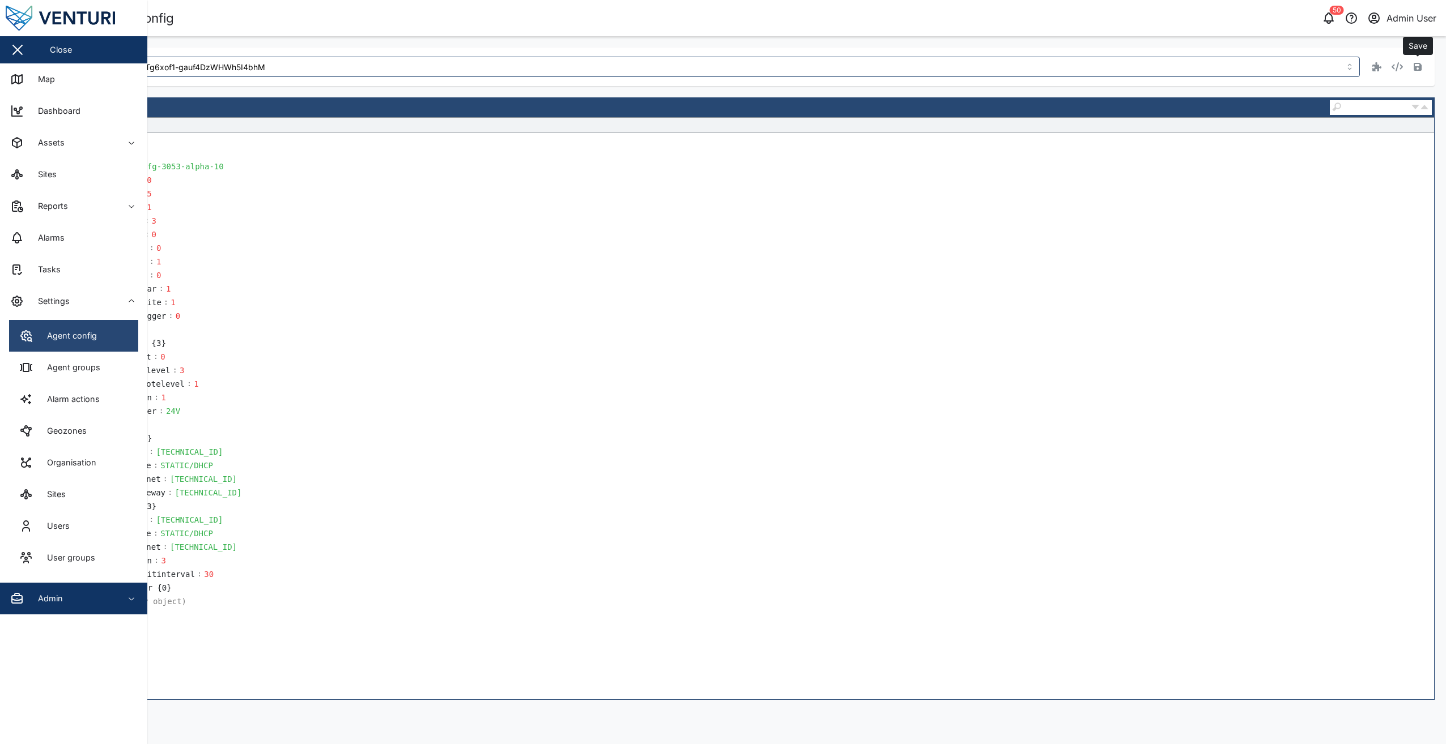
click at [107, 335] on link "Agent config" at bounding box center [73, 336] width 129 height 32
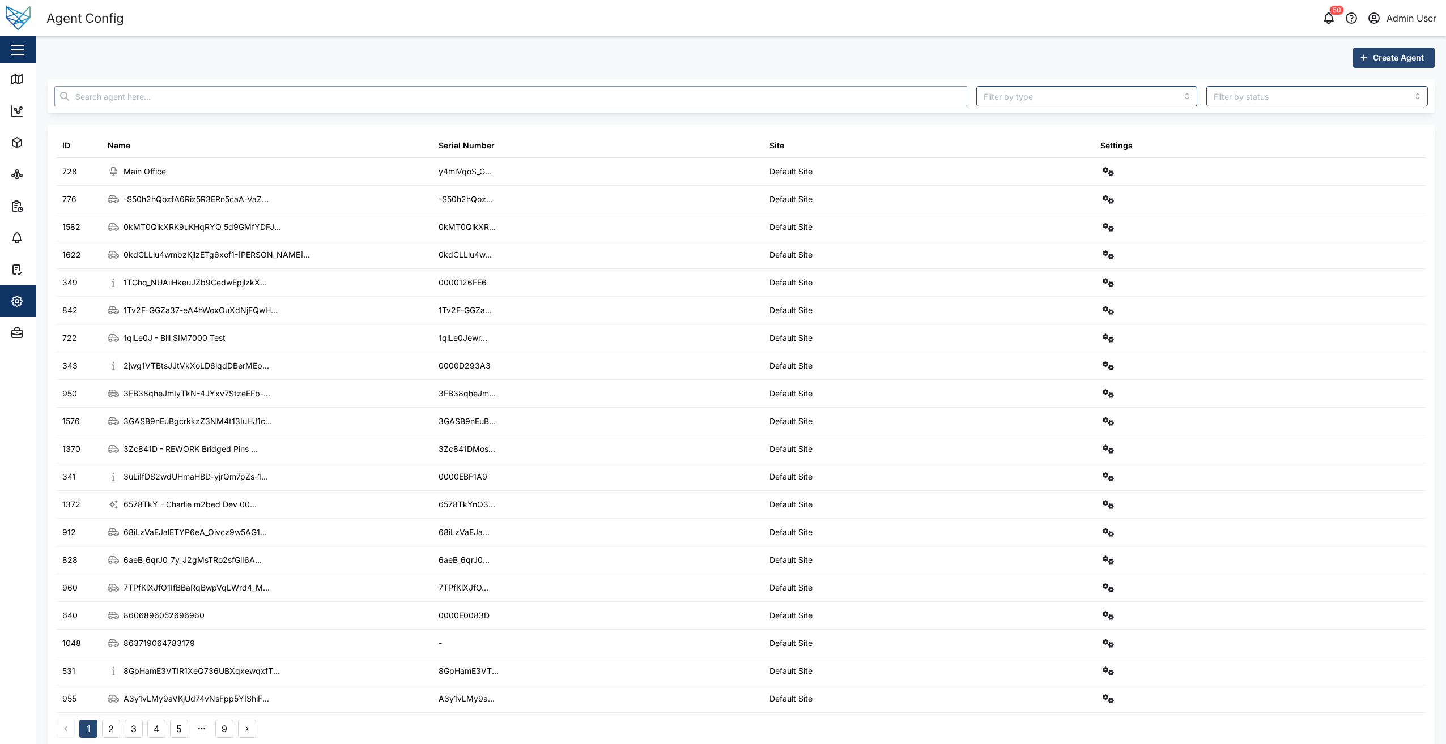
click at [172, 103] on input "text" at bounding box center [510, 96] width 913 height 20
paste input "B4P-Fzo8IOglhq4GH0V9piDci6HhnrMUYT5mdLbSsyA"
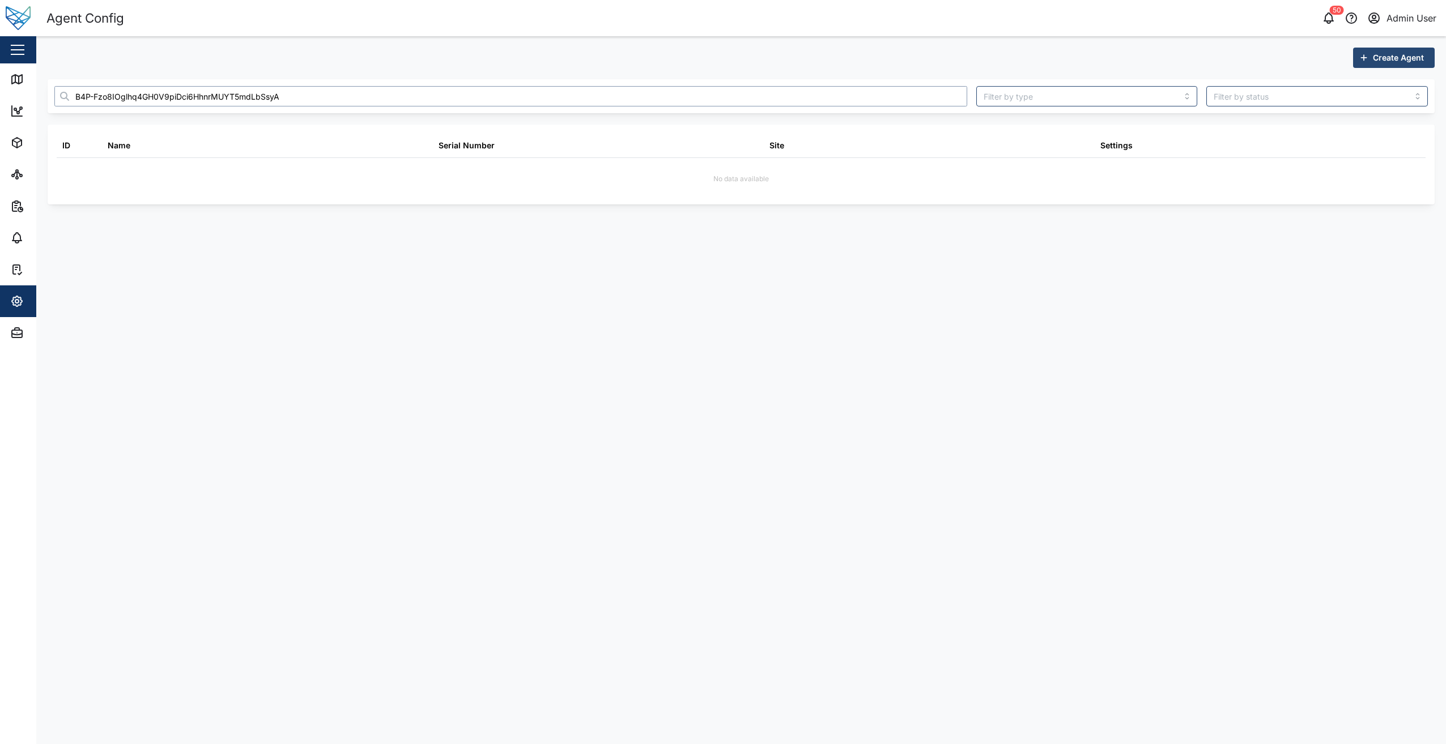
click at [95, 99] on input "B4P-Fzo8IOglhq4GH0V9piDci6HhnrMUYT5mdLbSsyA" at bounding box center [510, 96] width 913 height 20
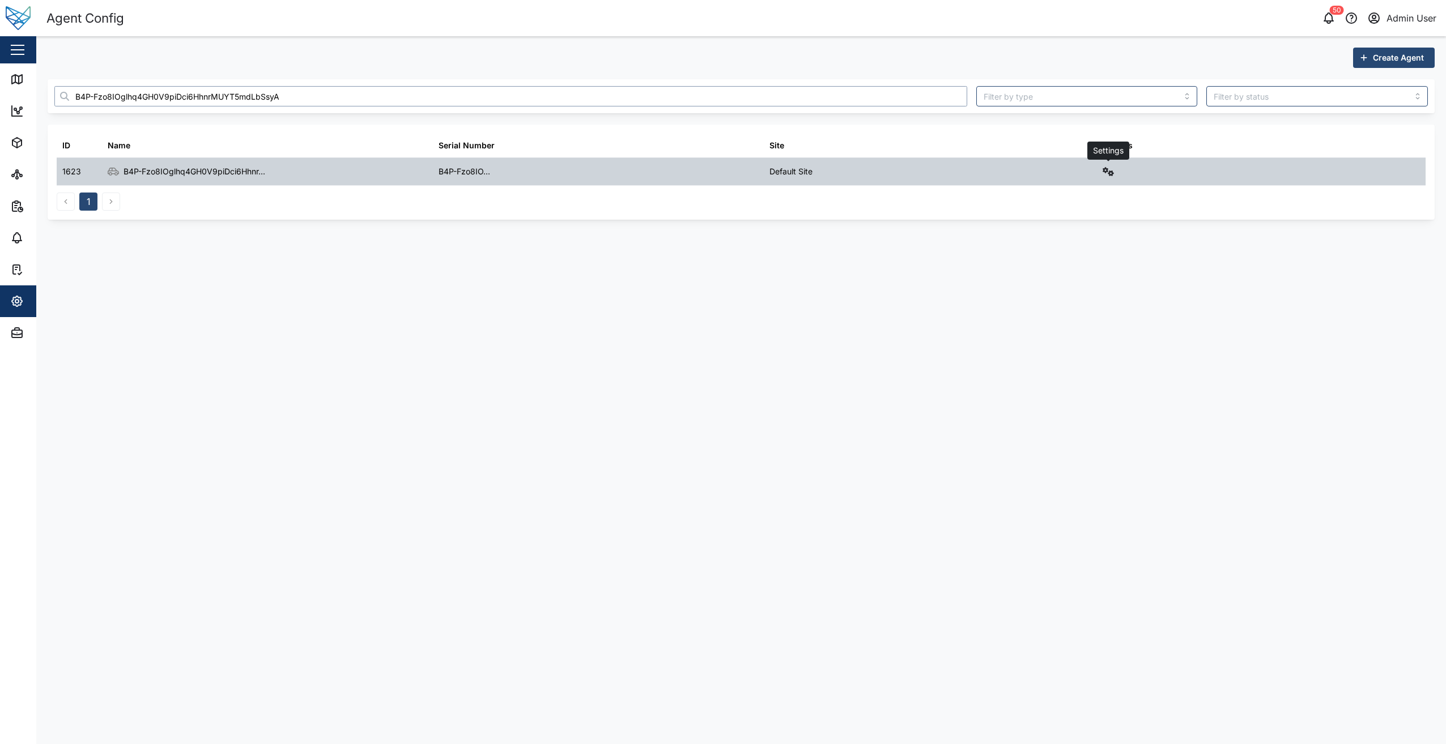
type input "B4P-Fzo8IOglhq4GH0V9piDci6HhnrMUYT5mdLbSsyA"
click at [1114, 174] on button "button" at bounding box center [1108, 172] width 16 height 16
click at [1094, 277] on link "Field gateway config" at bounding box center [1060, 270] width 105 height 24
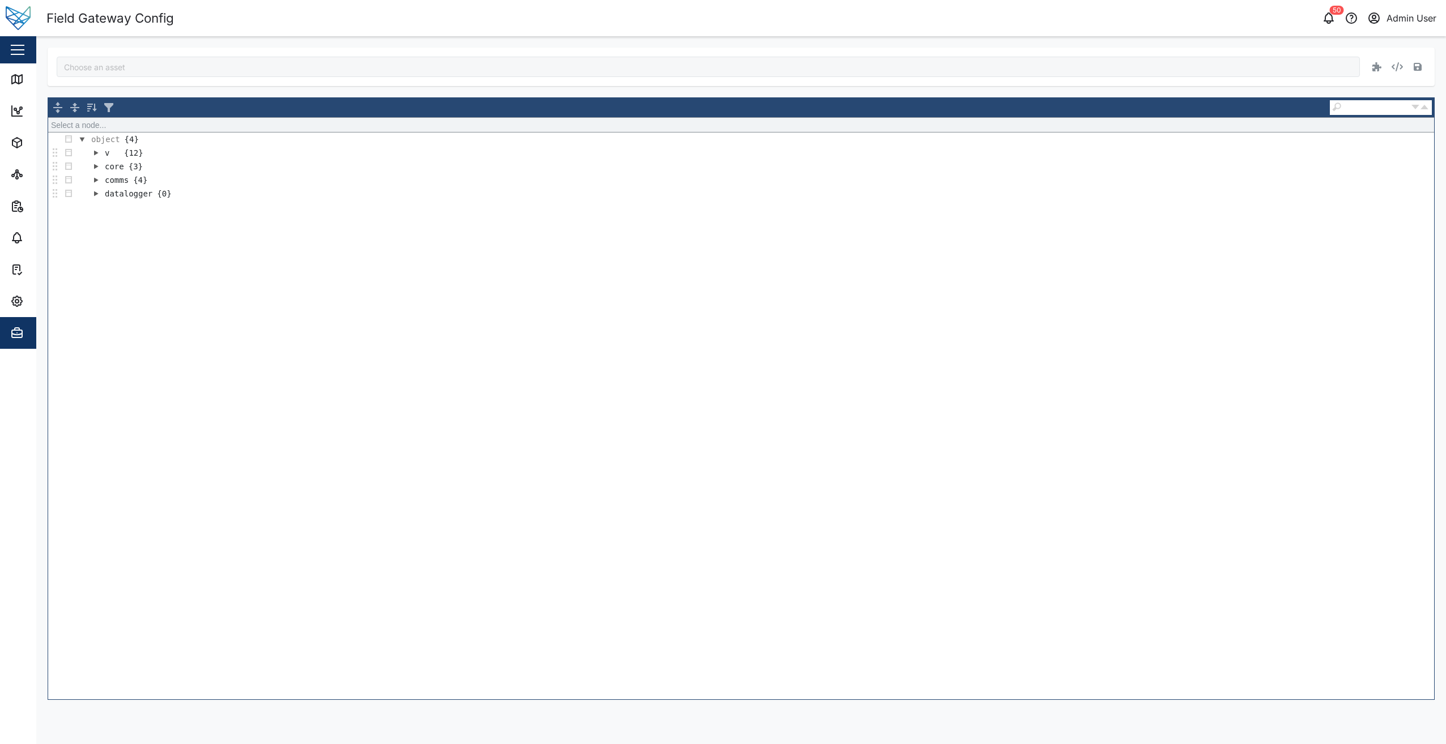
type input "B4P-Fzo8IOglhq4GH0V9piDci6HhnrMUYT5mdLbSsyA"
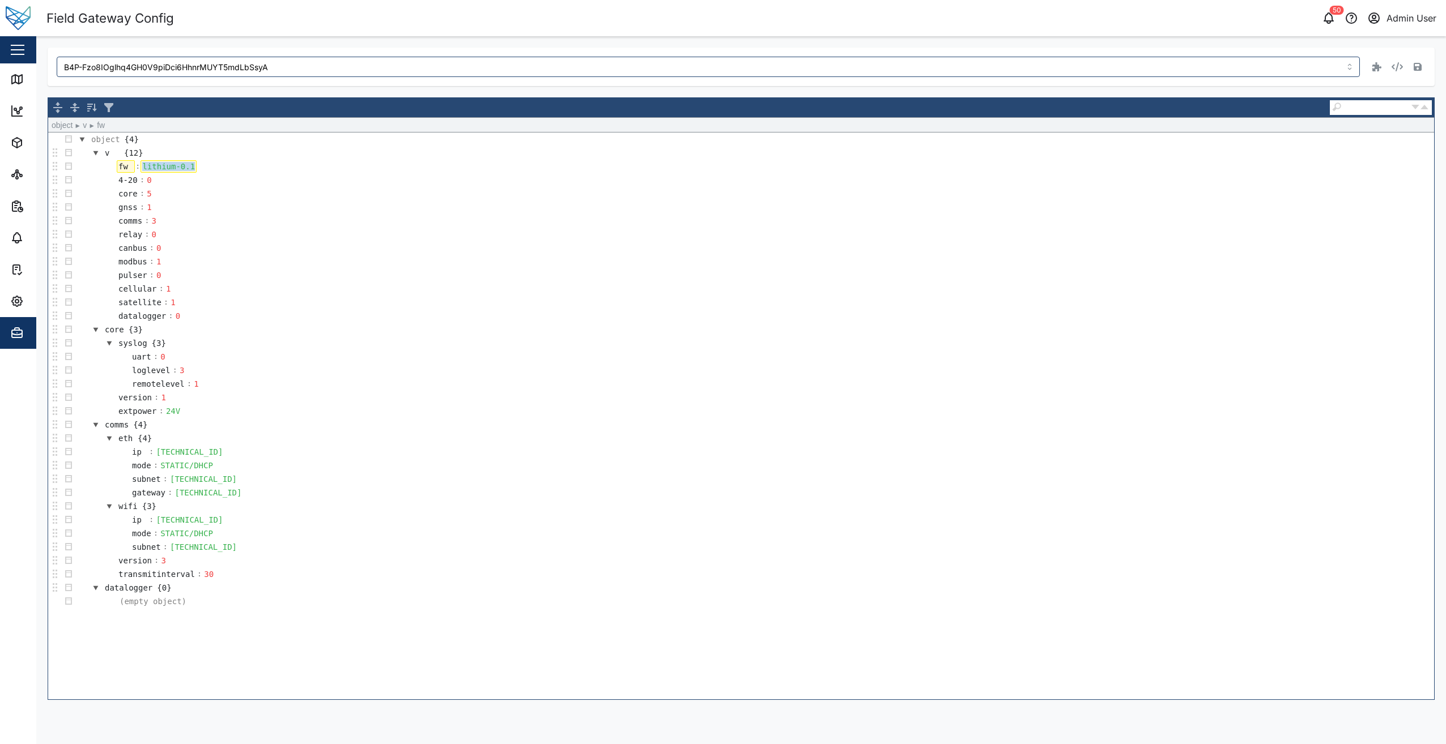
drag, startPoint x: 191, startPoint y: 167, endPoint x: 119, endPoint y: 167, distance: 71.9
click at [119, 167] on tr "fw : lithium-0.1" at bounding box center [150, 167] width 95 height 14
paste div
click at [1410, 63] on button "button" at bounding box center [1417, 67] width 16 height 16
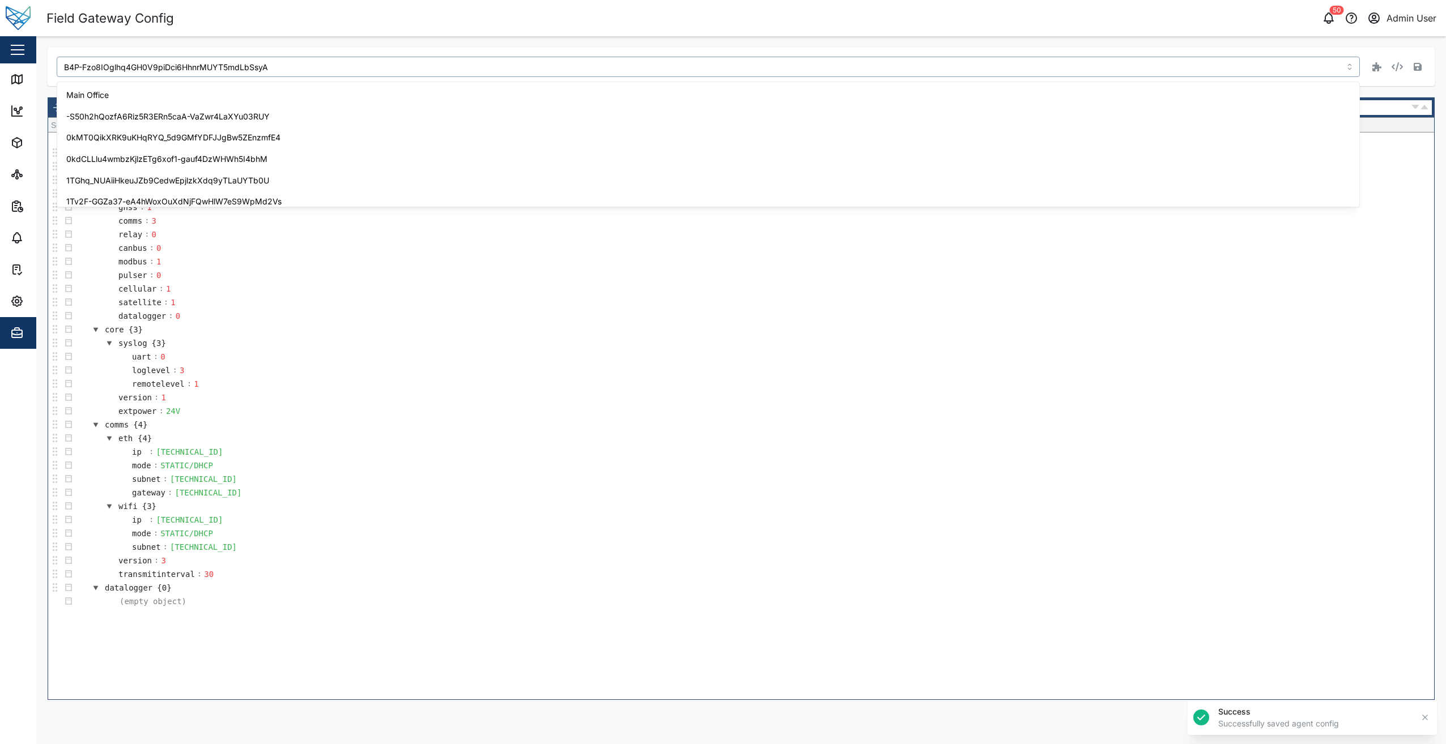
scroll to position [436, 0]
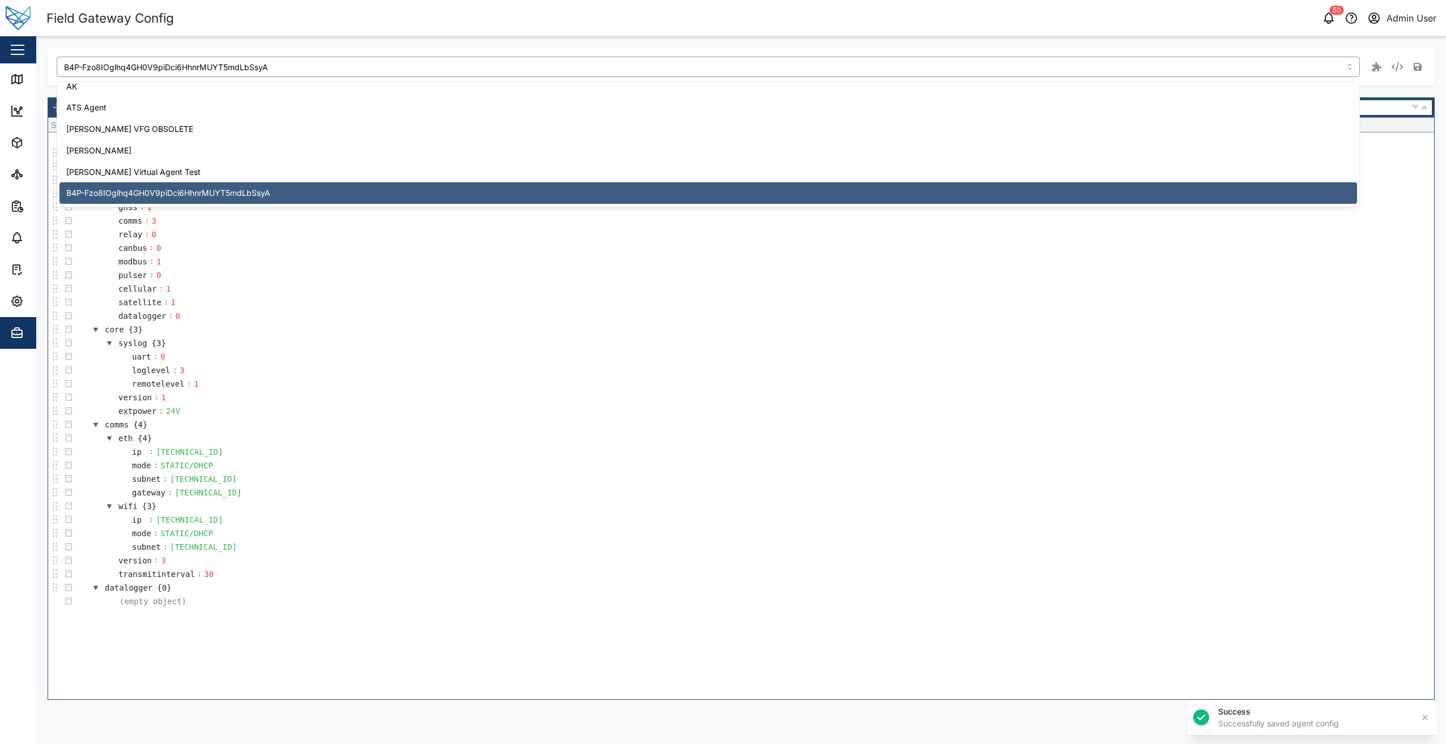
drag, startPoint x: 289, startPoint y: 69, endPoint x: 53, endPoint y: 63, distance: 236.3
click at [57, 63] on input "B4P-Fzo8IOglhq4GH0V9piDci6HhnrMUYT5mdLbSsyA" at bounding box center [708, 67] width 1303 height 20
click at [321, 352] on td "uart : 0" at bounding box center [754, 357] width 1358 height 14
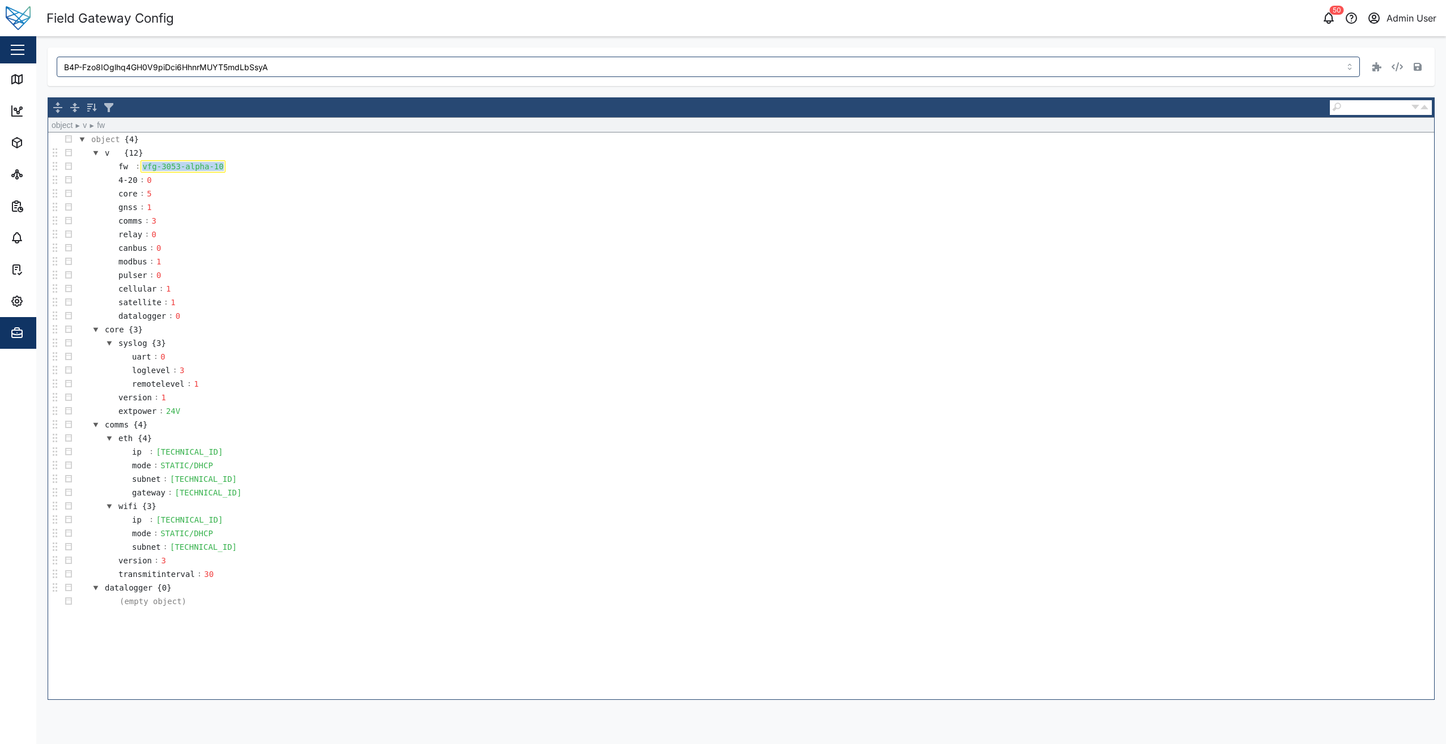
drag, startPoint x: 215, startPoint y: 169, endPoint x: 87, endPoint y: 170, distance: 127.4
click at [87, 170] on td "fw : vfg-3053-alpha-10" at bounding box center [754, 167] width 1358 height 14
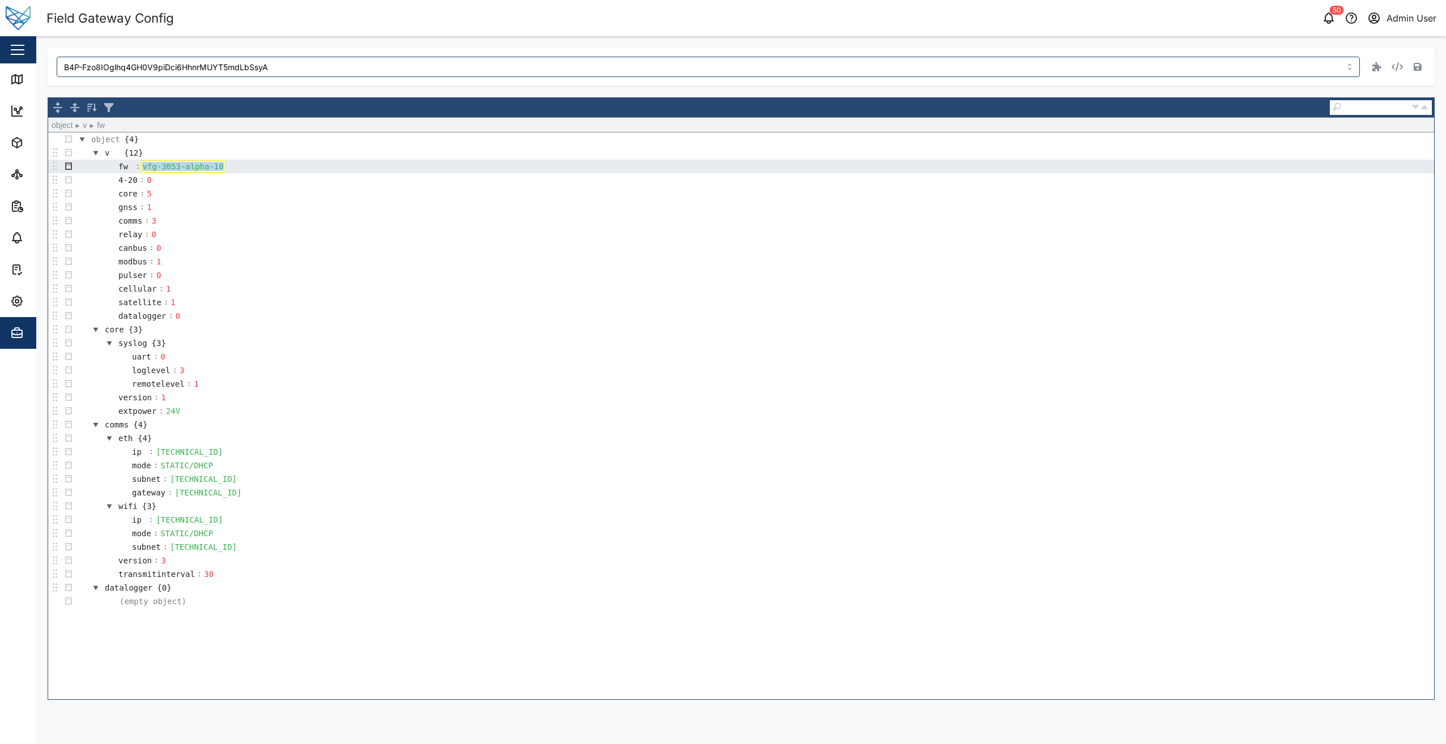
copy div "vfg-3053-alpha-10"
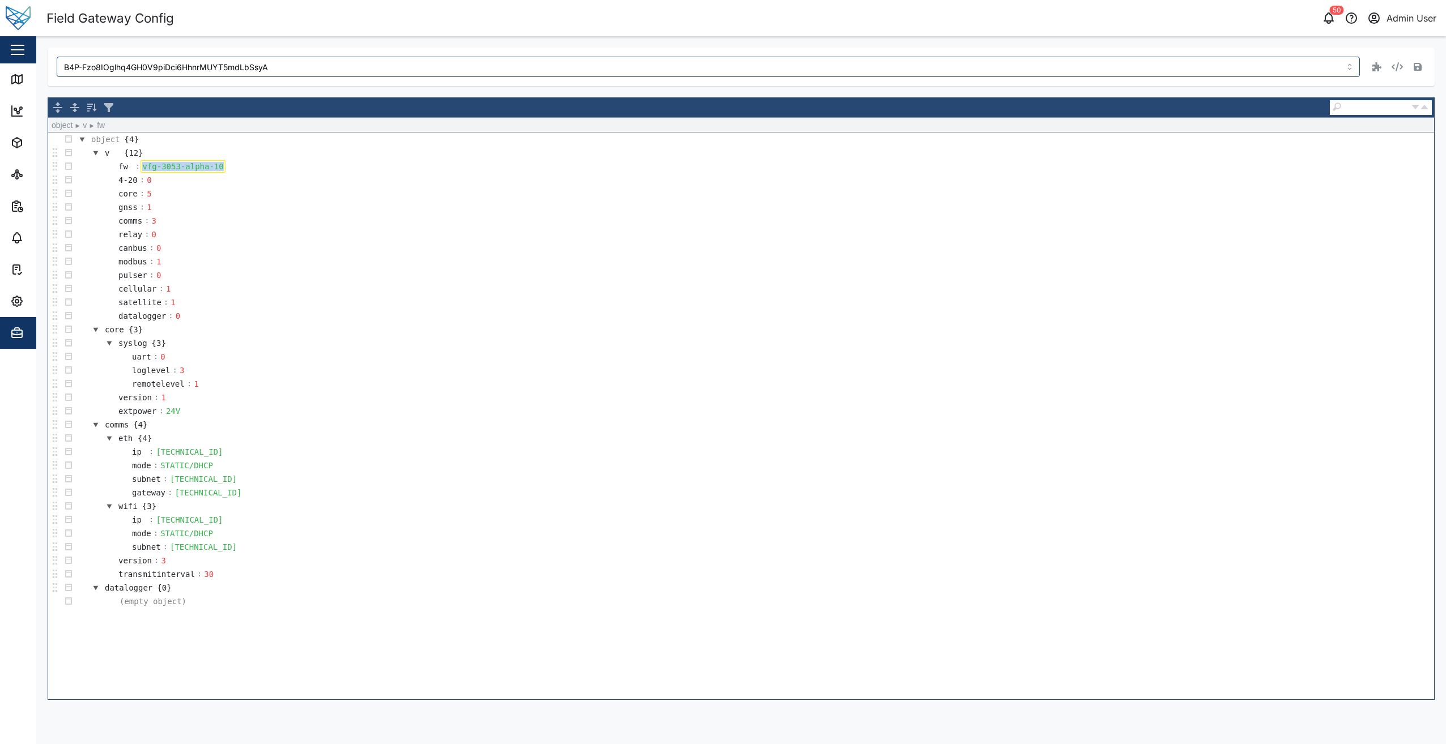
click at [892, 387] on td "remotelevel : 1" at bounding box center [754, 384] width 1358 height 14
